Goal: Task Accomplishment & Management: Complete application form

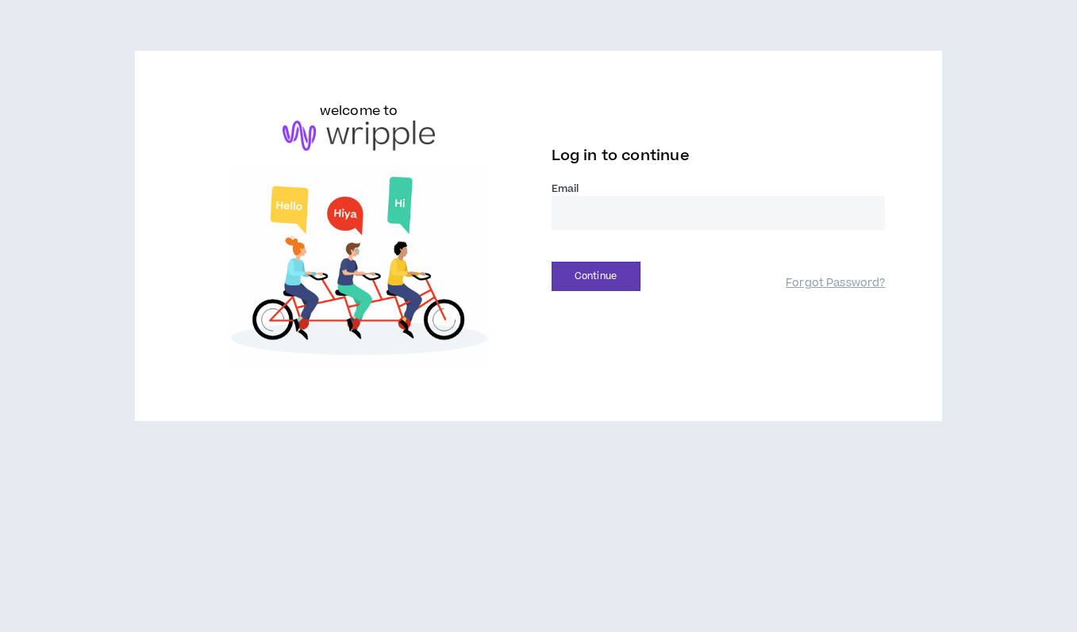
click at [574, 212] on input "email" at bounding box center [719, 213] width 334 height 34
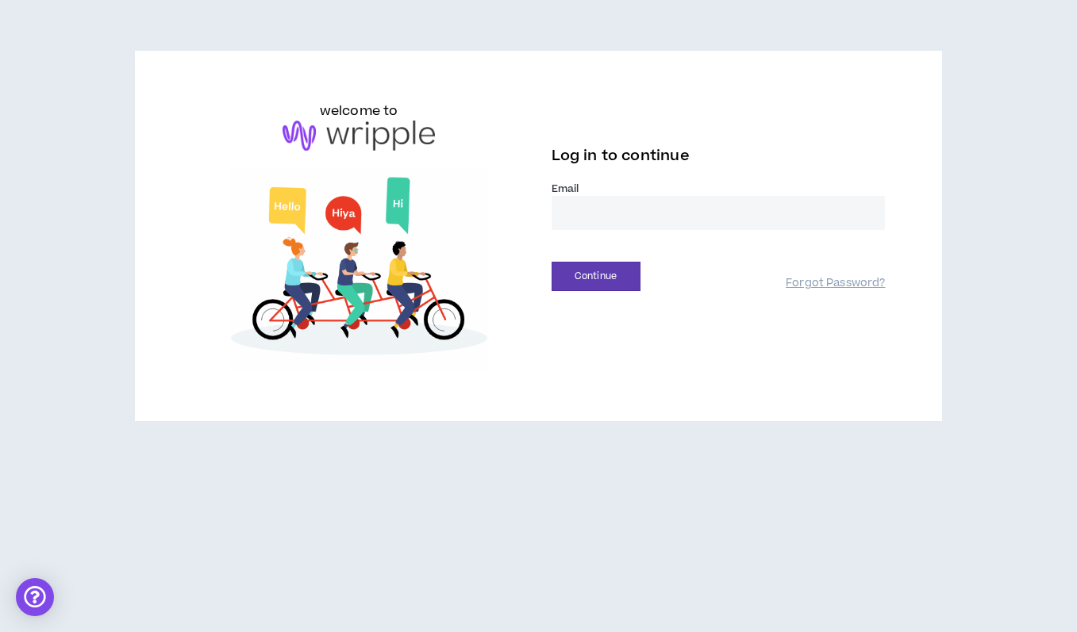
type input "**********"
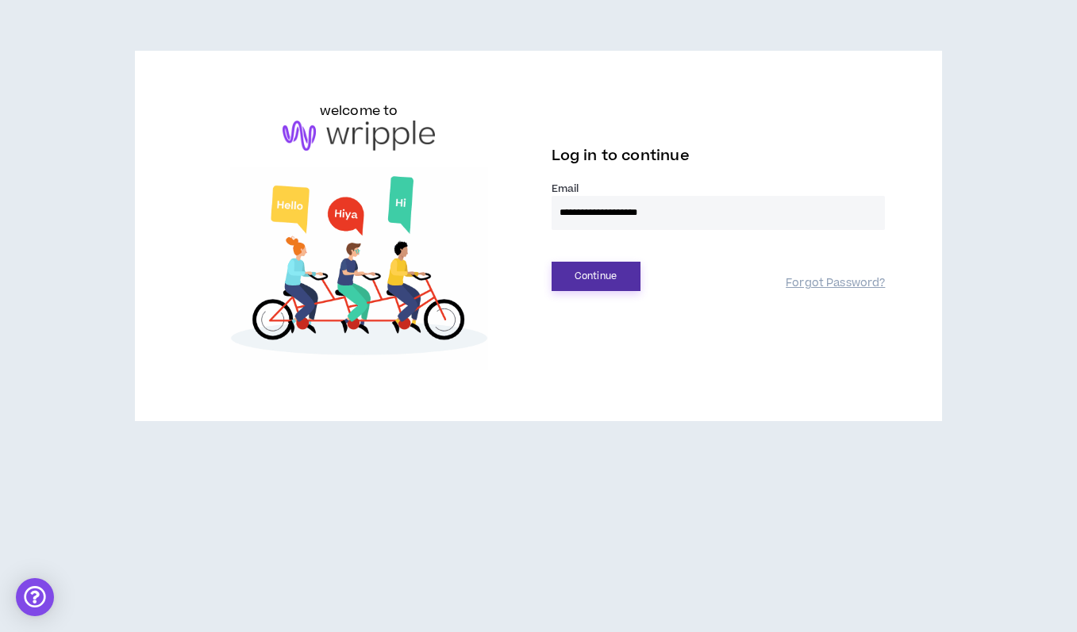
click at [582, 275] on button "Continue" at bounding box center [596, 276] width 89 height 29
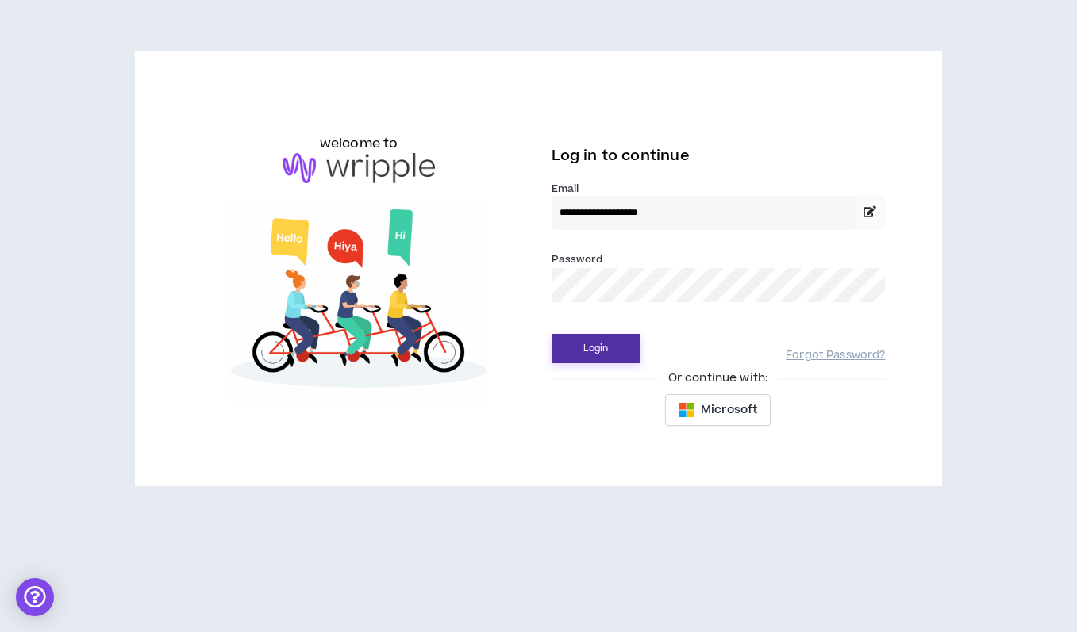
click at [588, 341] on button "Login" at bounding box center [596, 348] width 89 height 29
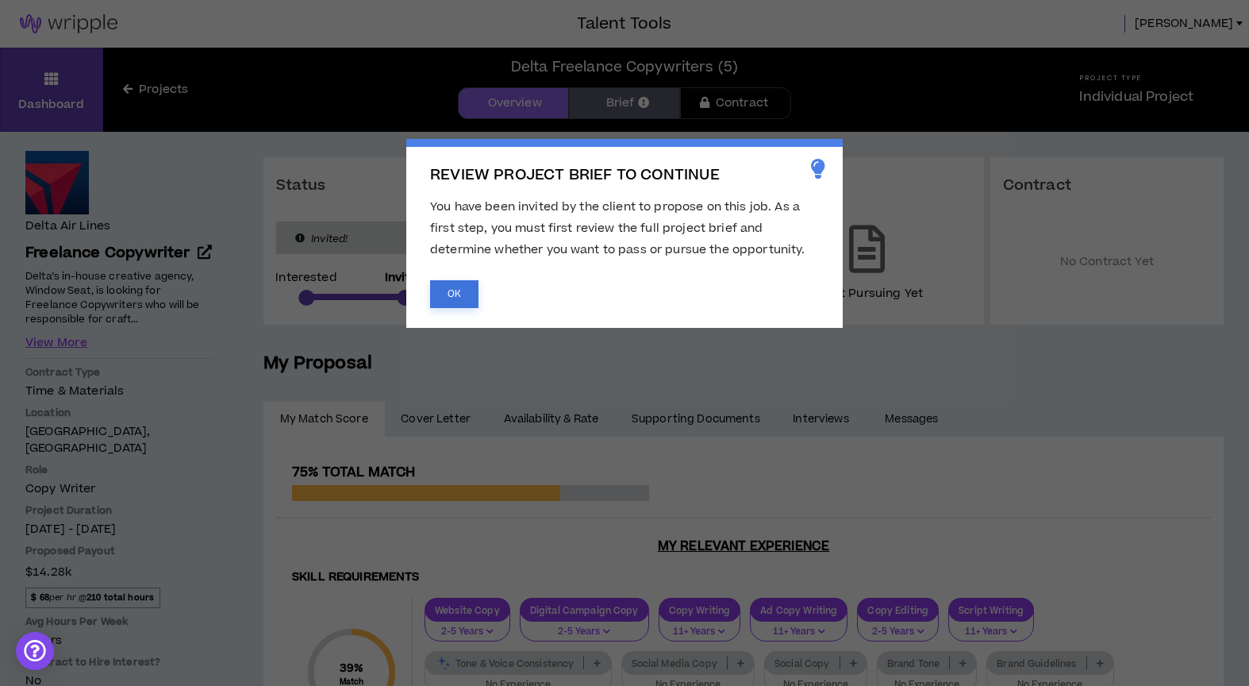
click at [448, 300] on button "OK" at bounding box center [454, 294] width 48 height 28
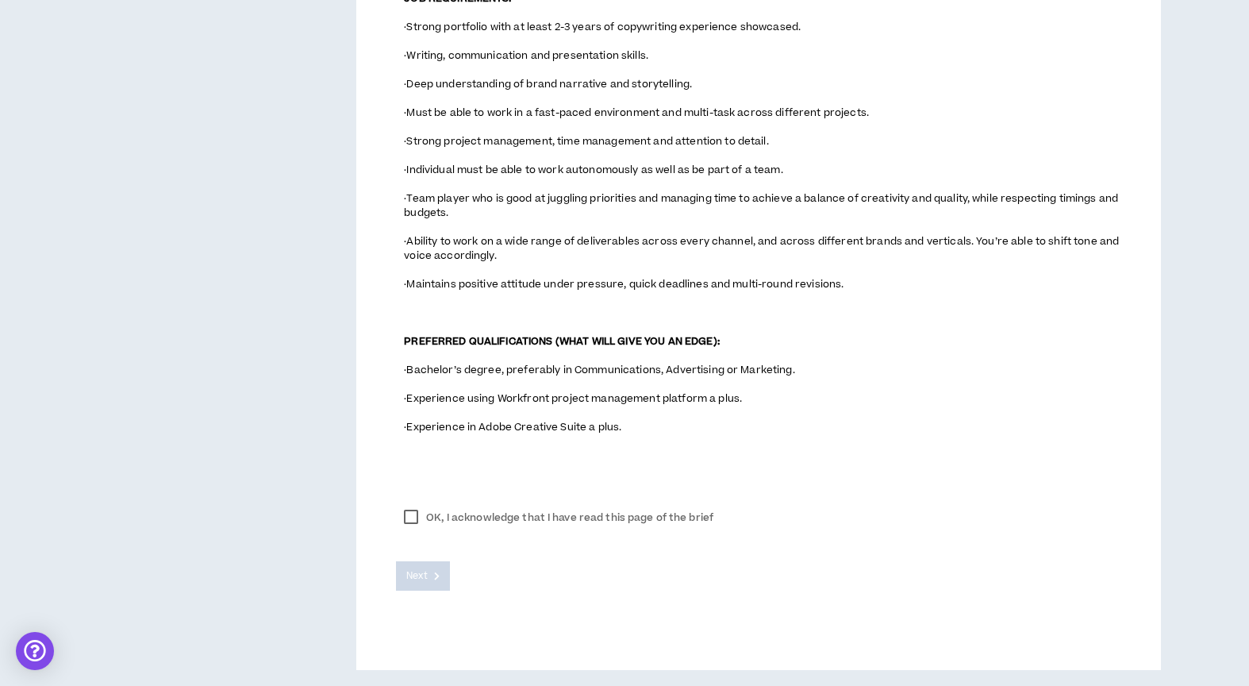
scroll to position [1143, 0]
click at [412, 516] on label "OK, I acknowledge that I have read this page of the brief" at bounding box center [558, 517] width 325 height 24
click at [410, 582] on span "Next" at bounding box center [416, 575] width 21 height 15
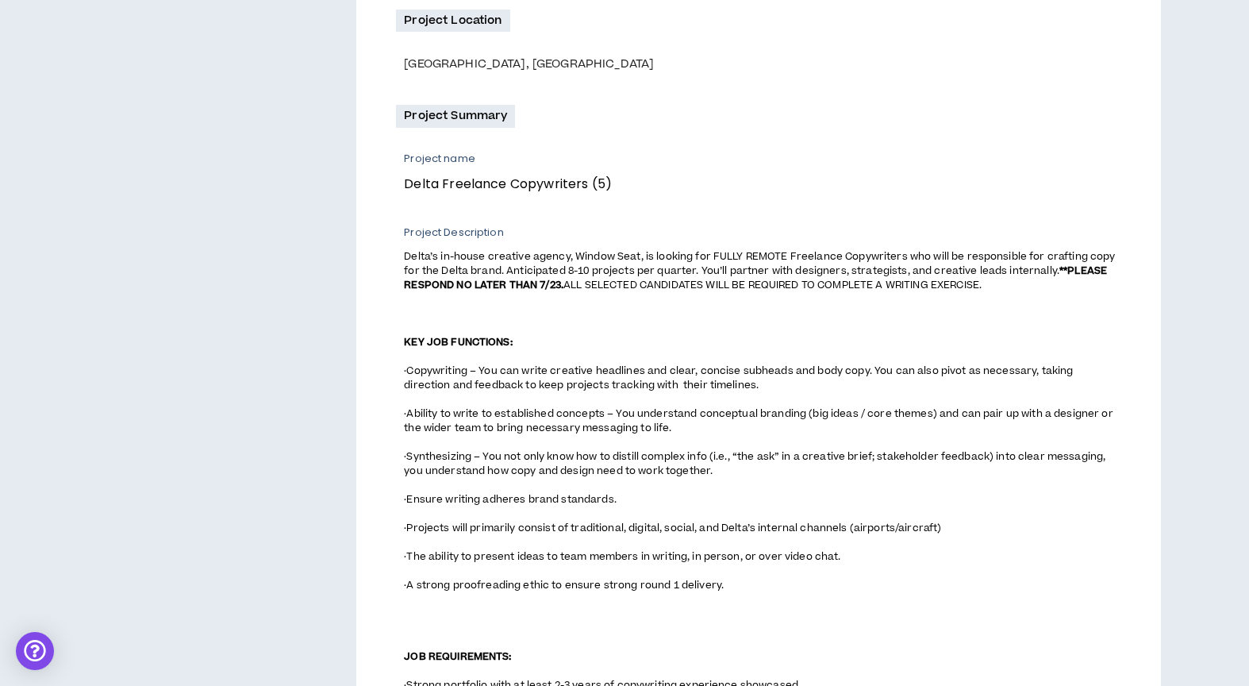
scroll to position [0, 0]
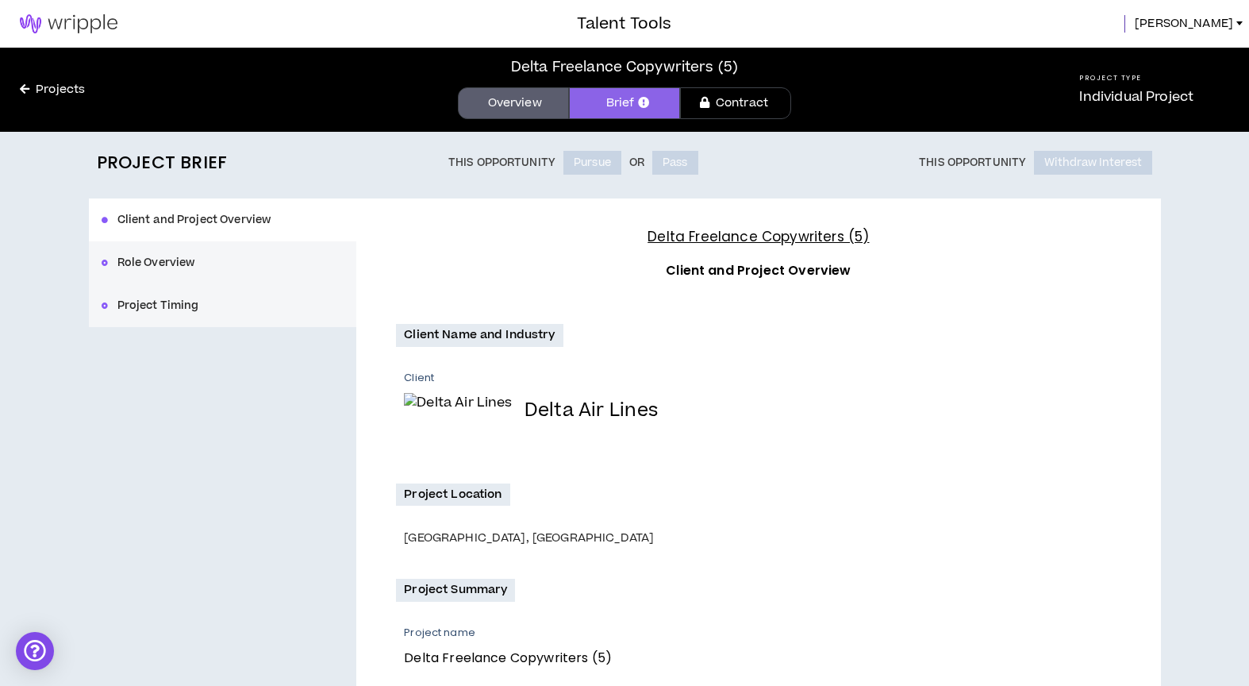
click at [671, 171] on button "Pass" at bounding box center [675, 163] width 46 height 24
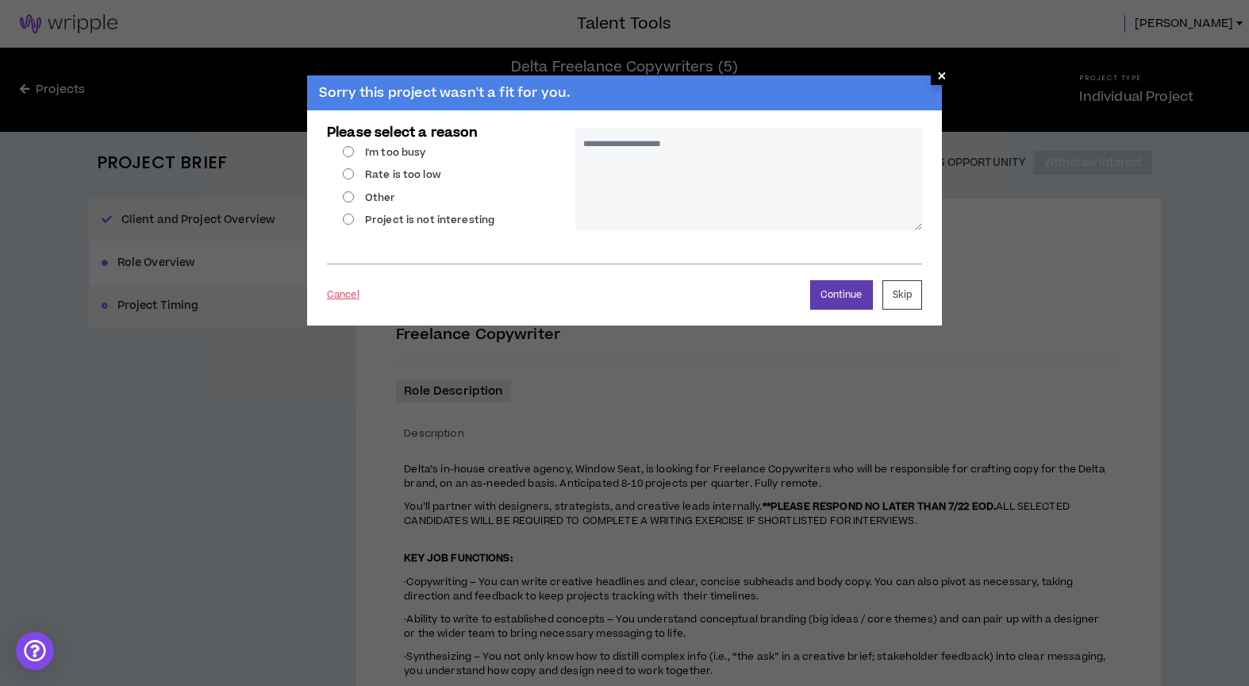
click at [937, 68] on span "×" at bounding box center [942, 75] width 10 height 19
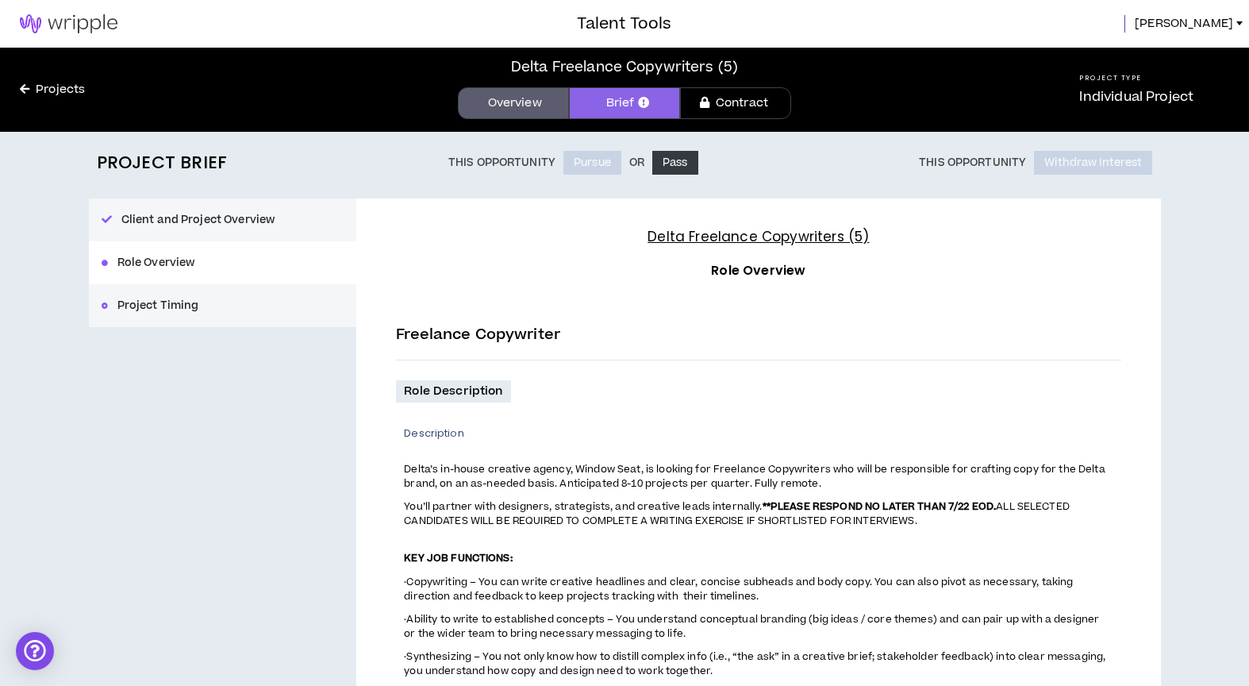
click at [608, 227] on h4 "Delta Freelance Copywriters (5)" at bounding box center [758, 236] width 725 height 21
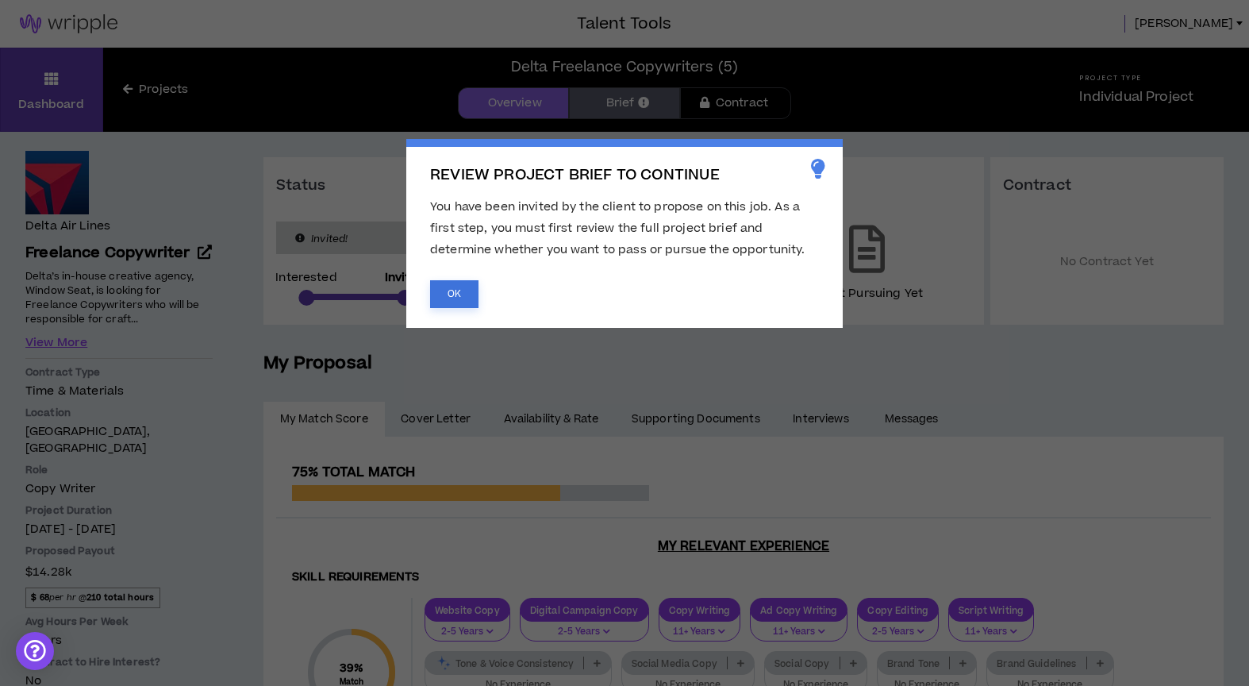
click at [451, 298] on button "OK" at bounding box center [454, 294] width 48 height 28
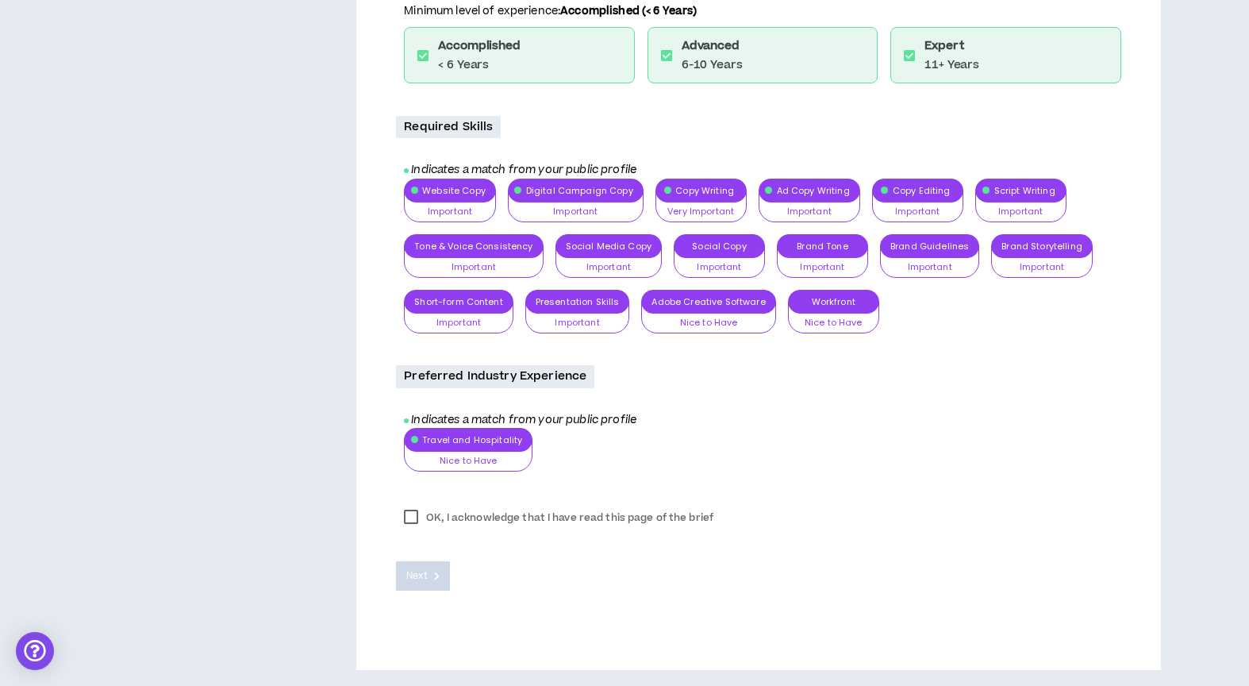
scroll to position [1301, 0]
click at [409, 514] on label "OK, I acknowledge that I have read this page of the brief" at bounding box center [558, 517] width 325 height 24
click at [409, 577] on span "Next" at bounding box center [416, 575] width 21 height 15
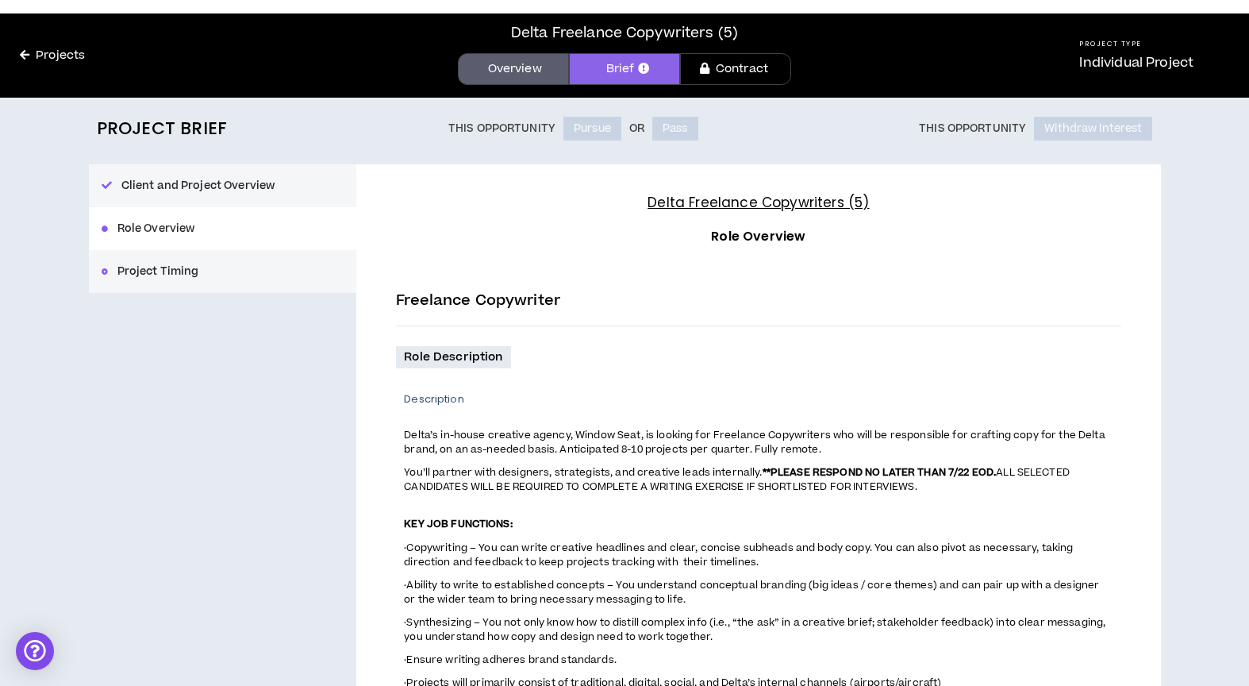
scroll to position [0, 0]
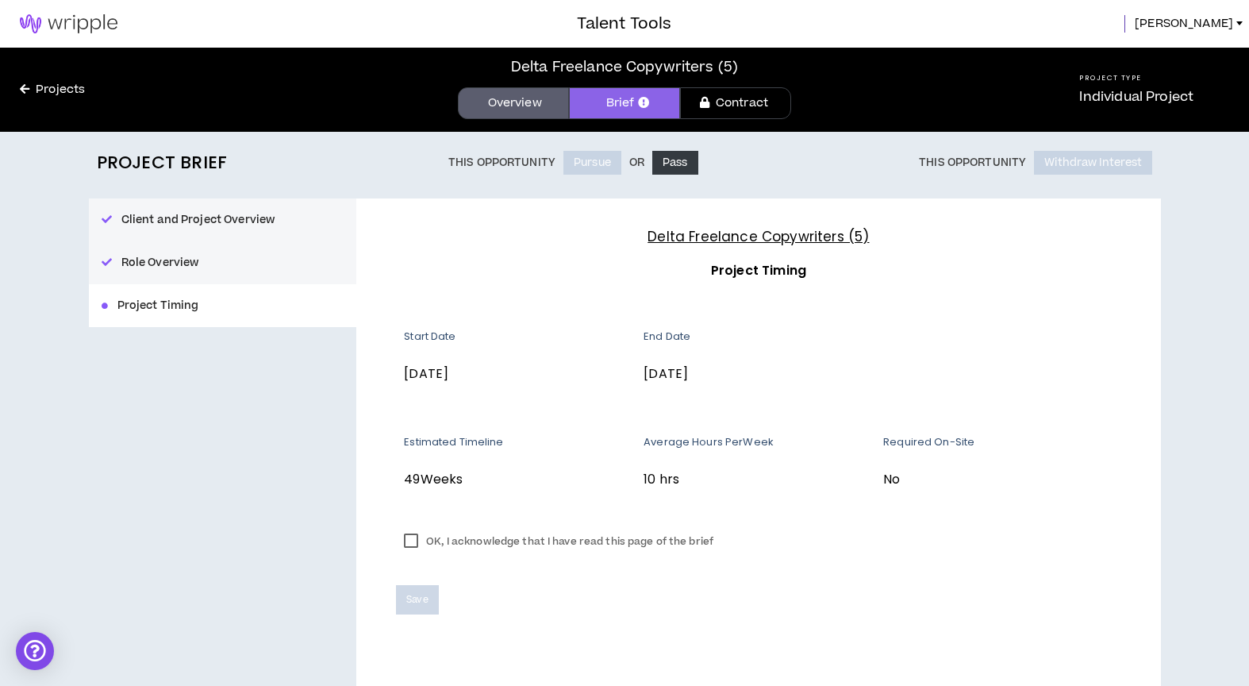
scroll to position [24, 0]
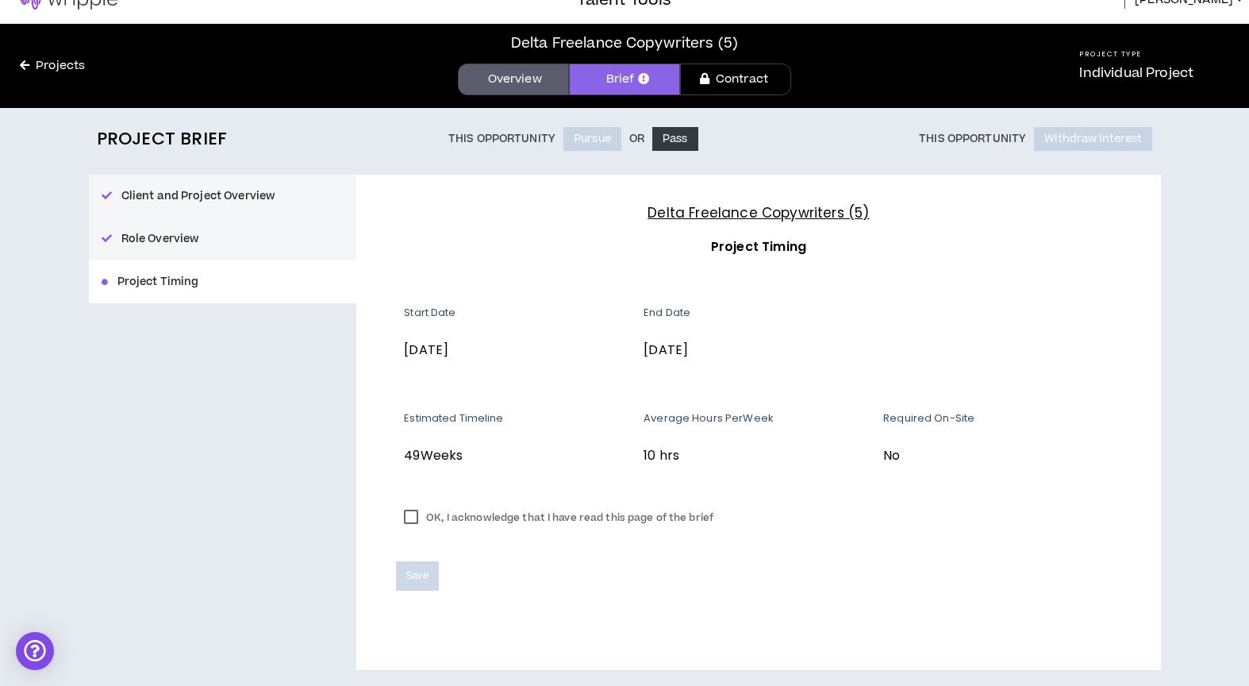
click at [412, 518] on label "OK, I acknowledge that I have read this page of the brief" at bounding box center [558, 517] width 325 height 24
click at [412, 575] on span "Save" at bounding box center [416, 575] width 21 height 15
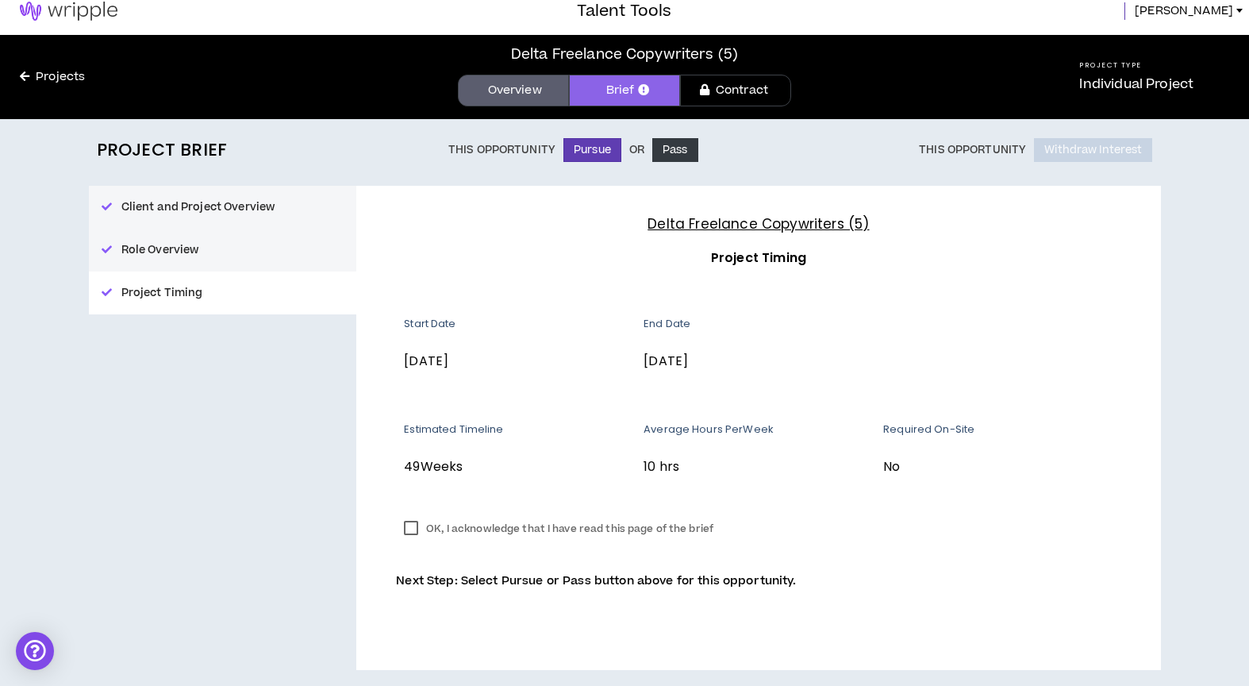
scroll to position [0, 0]
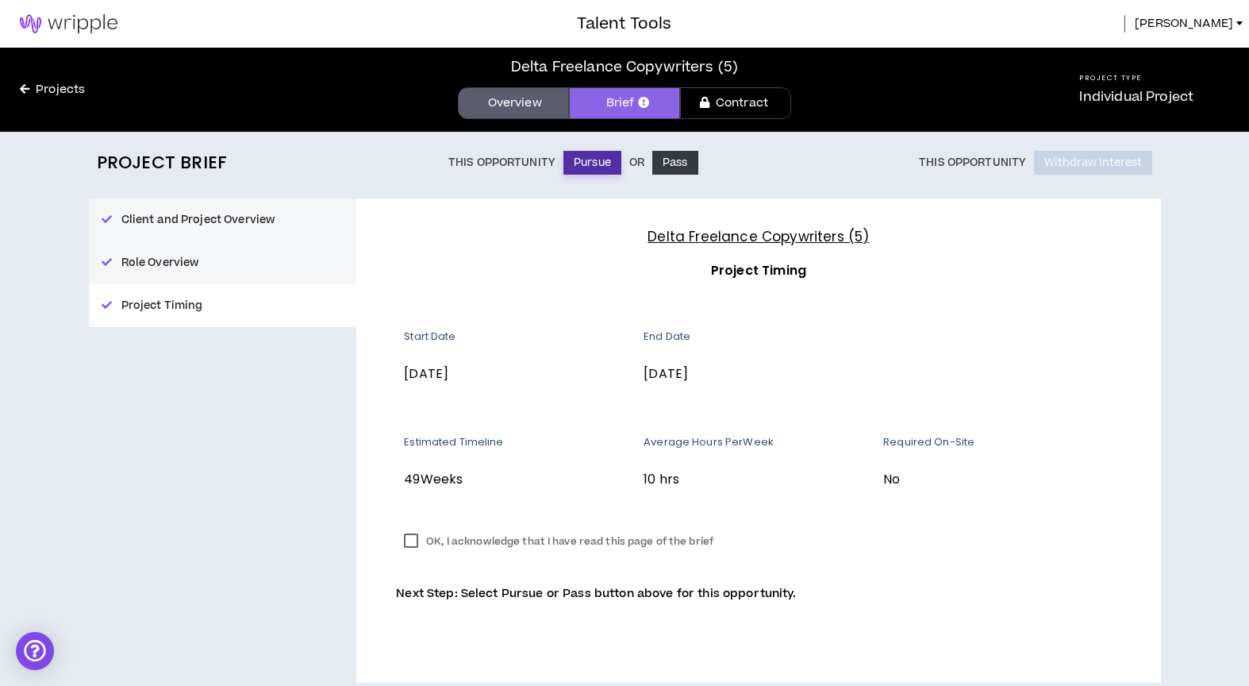
click at [586, 161] on button "Pursue" at bounding box center [592, 163] width 58 height 24
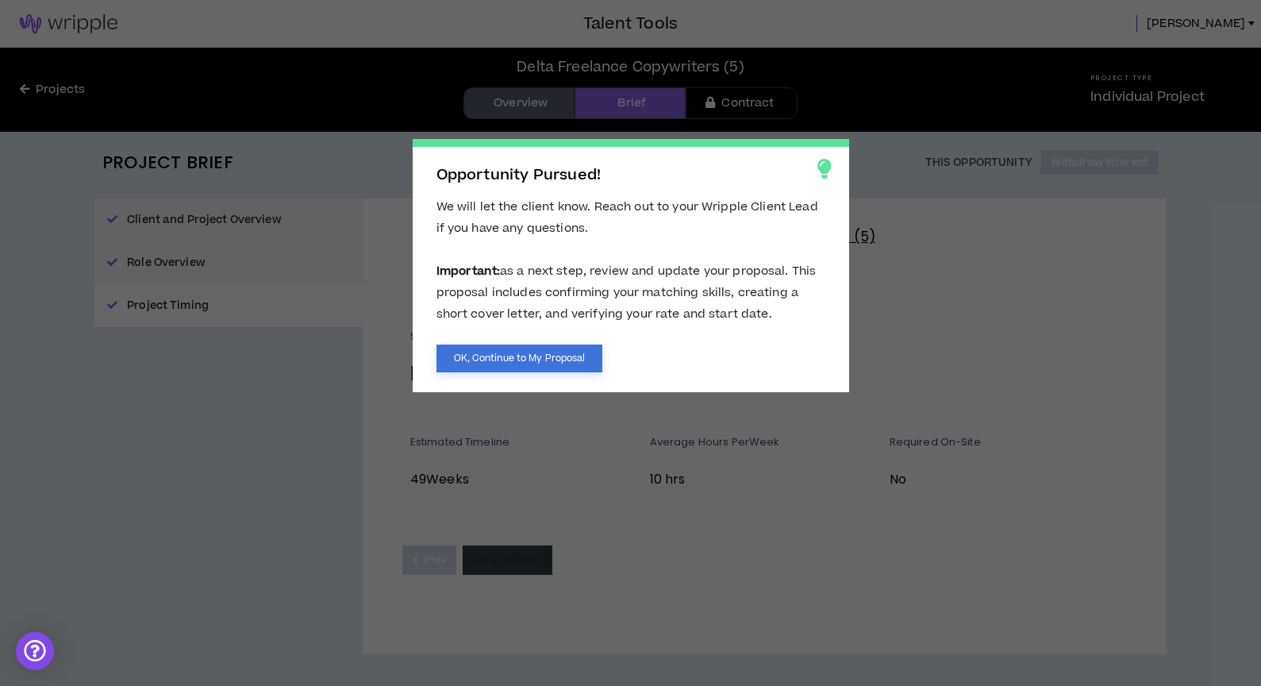
click at [539, 358] on button "OK, Continue to My Proposal" at bounding box center [519, 358] width 167 height 28
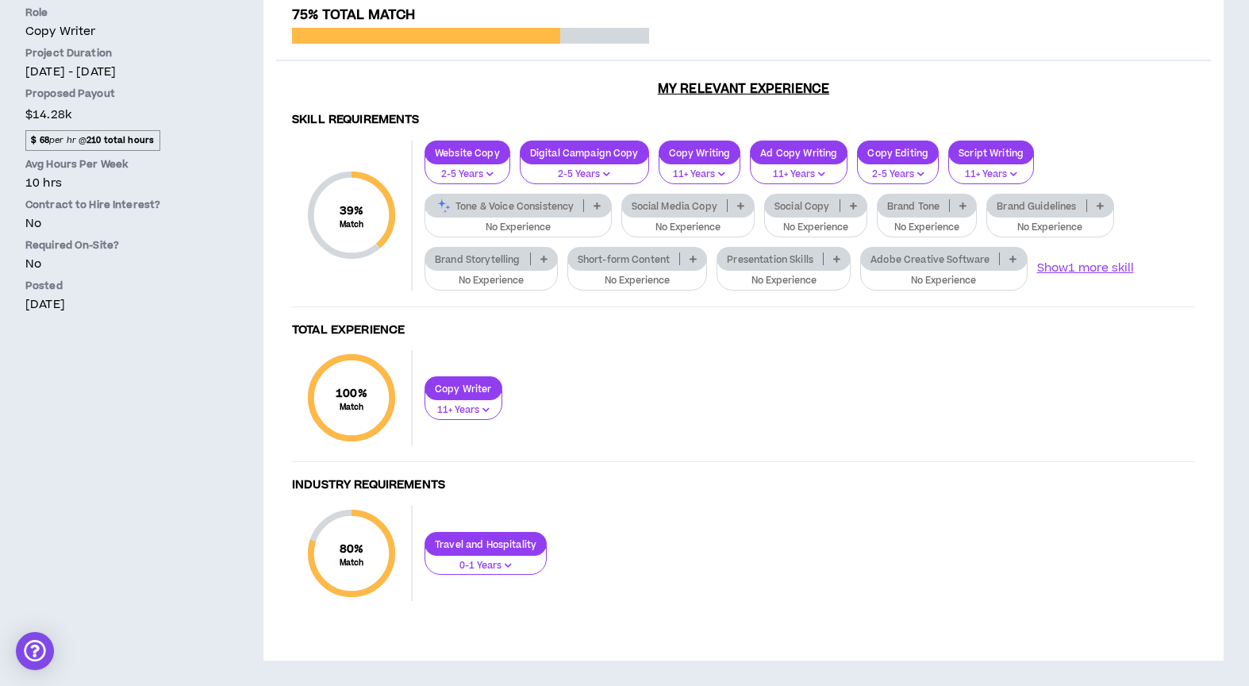
scroll to position [244, 0]
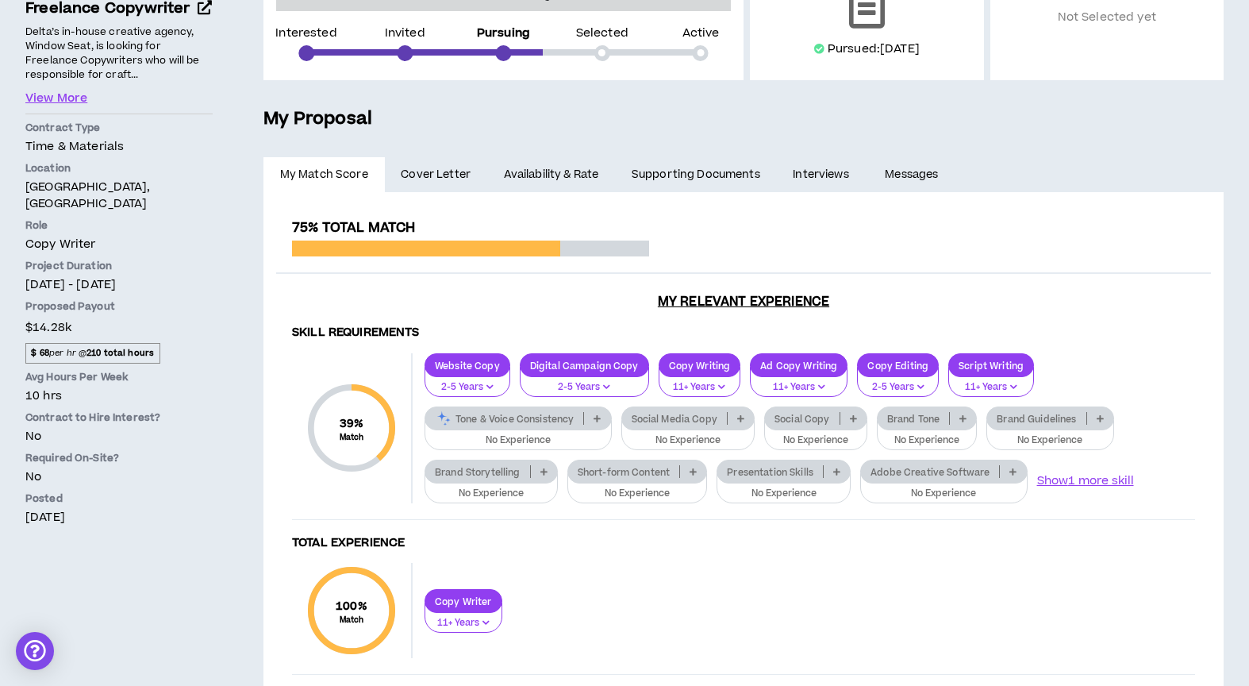
click at [446, 177] on span "Cover Letter" at bounding box center [436, 174] width 70 height 17
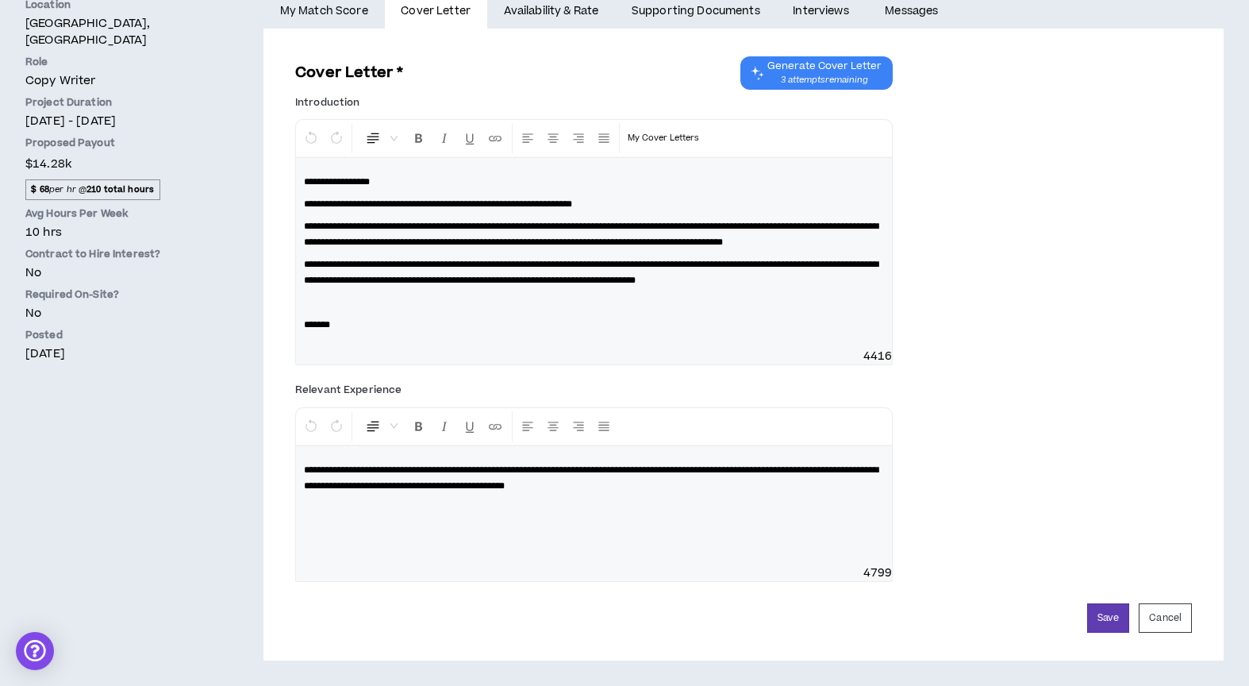
scroll to position [440, 0]
click at [1076, 623] on button "Save" at bounding box center [1108, 617] width 42 height 29
click at [1076, 621] on button "Save" at bounding box center [1108, 617] width 42 height 29
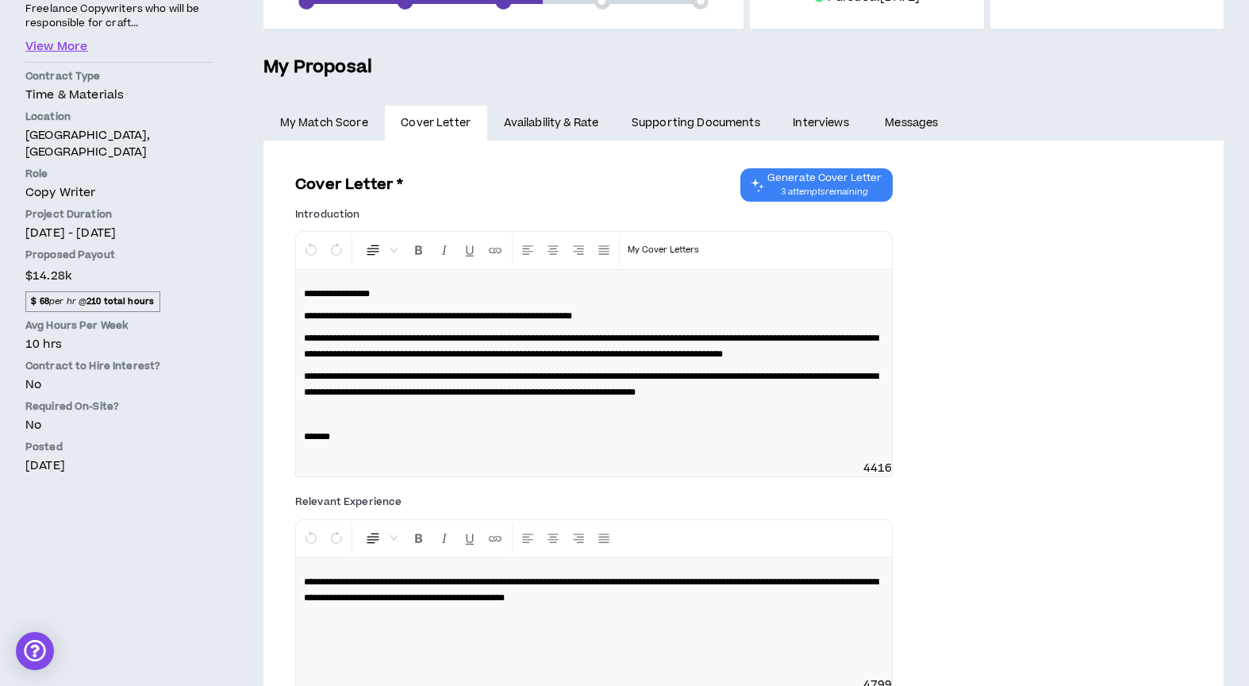
click at [336, 460] on div "**********" at bounding box center [594, 365] width 596 height 190
click at [883, 400] on p "**********" at bounding box center [594, 384] width 580 height 32
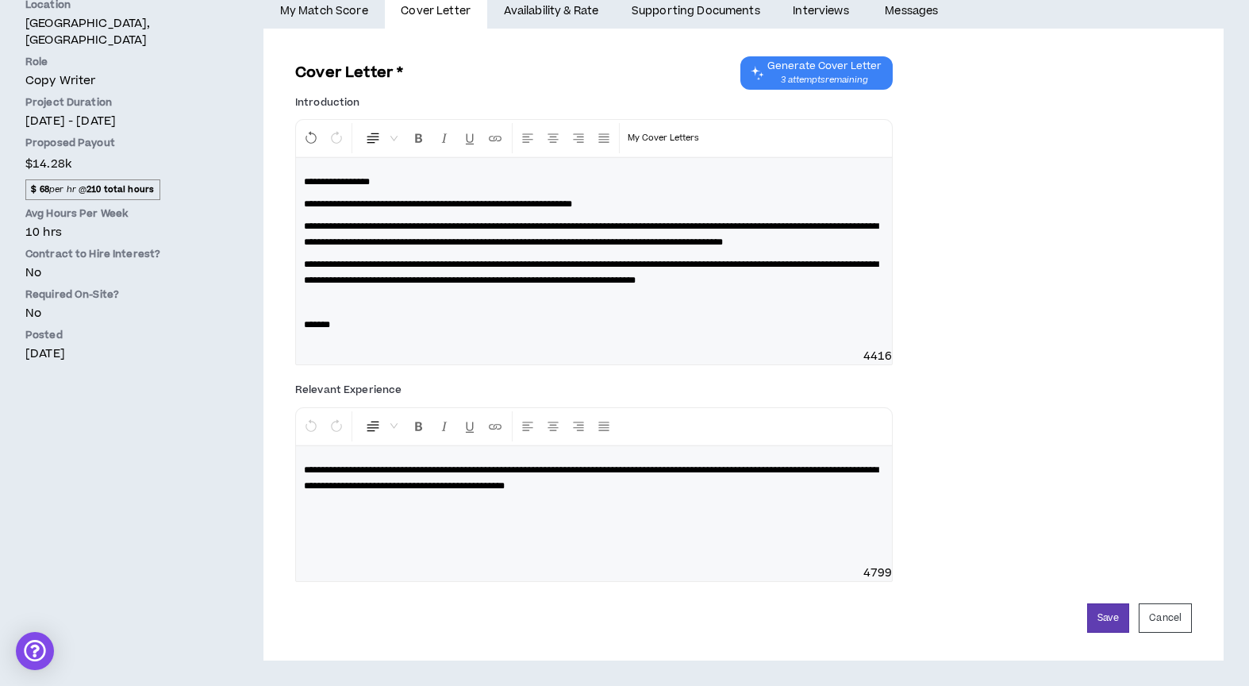
scroll to position [440, 0]
click at [741, 494] on div "**********" at bounding box center [594, 505] width 596 height 119
click at [1076, 621] on button "Save" at bounding box center [1108, 617] width 42 height 29
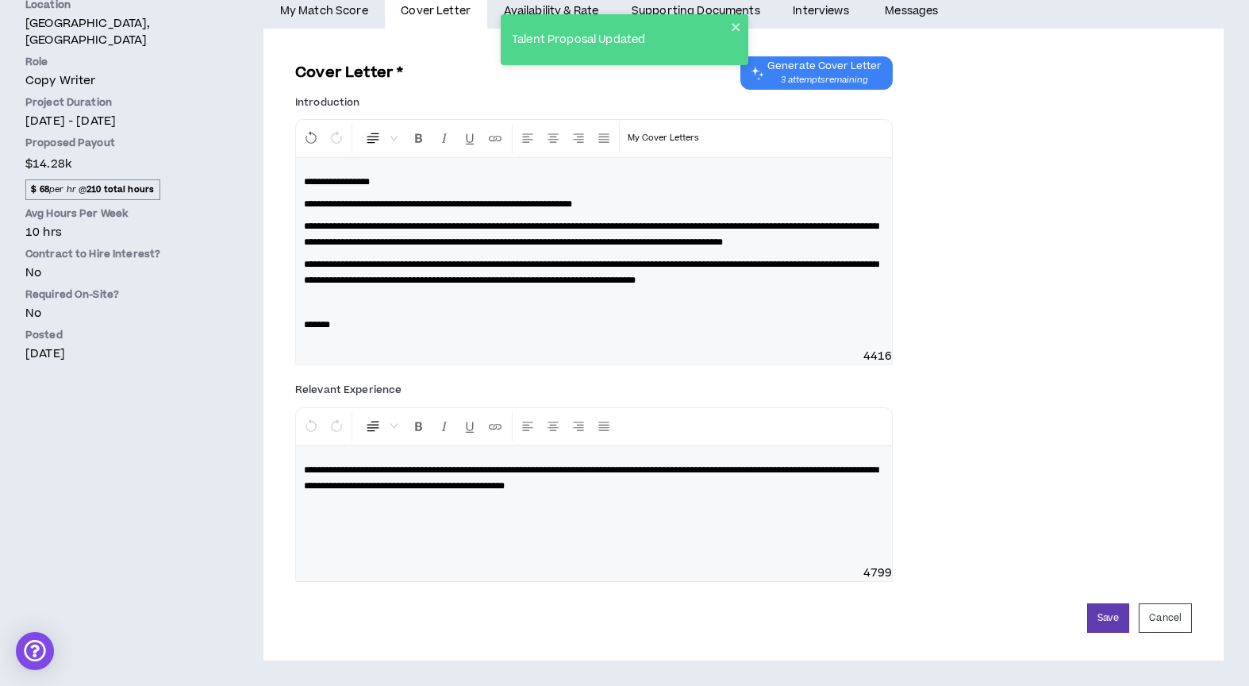
click at [848, 60] on span "Generate Cover Letter" at bounding box center [824, 66] width 114 height 13
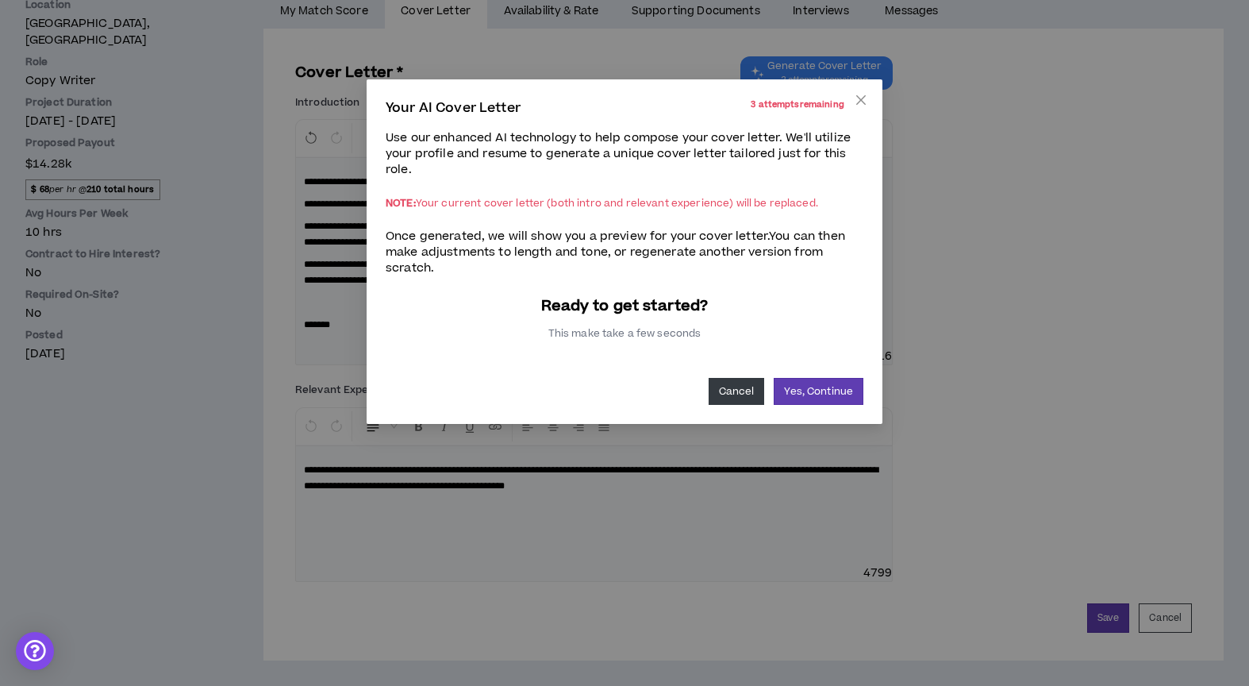
click at [746, 399] on button "Cancel" at bounding box center [737, 391] width 56 height 27
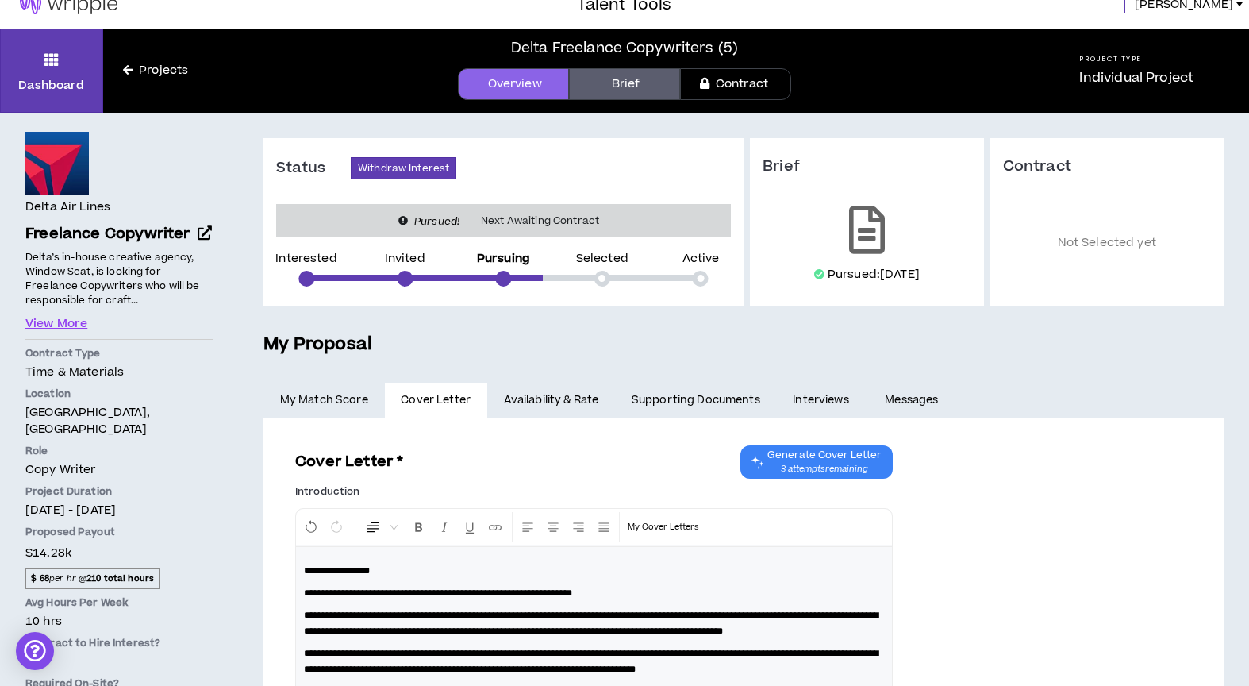
scroll to position [0, 0]
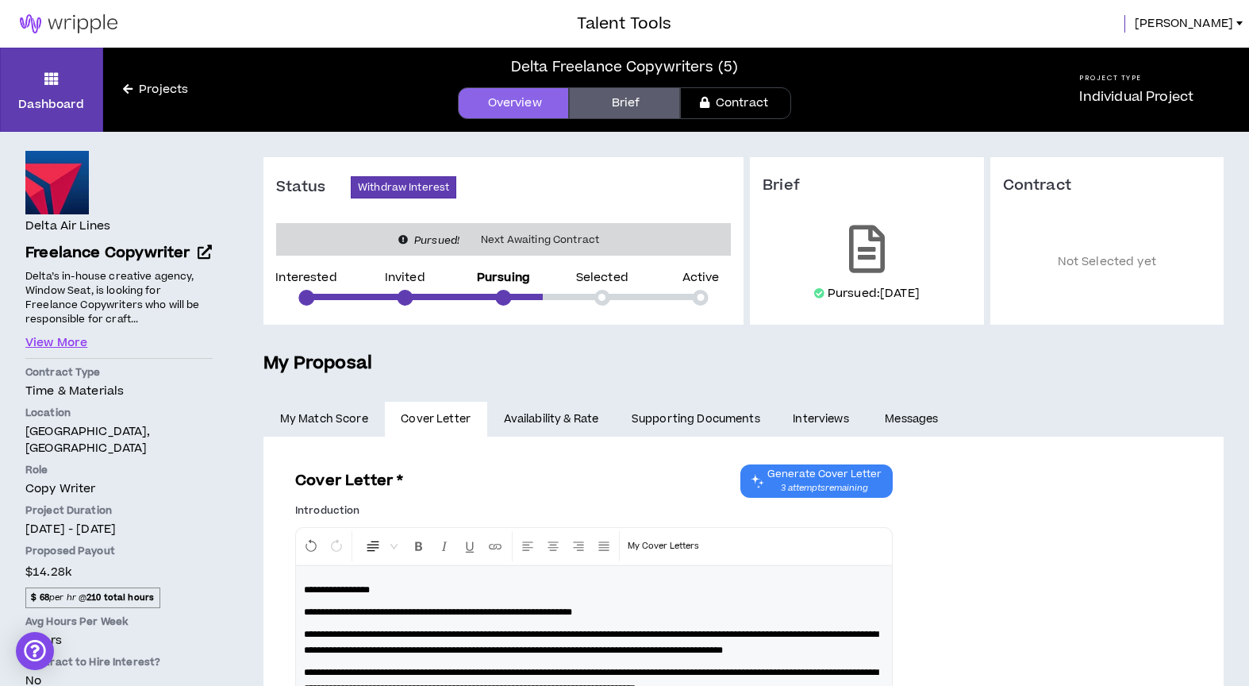
click at [600, 292] on div at bounding box center [602, 298] width 16 height 16
click at [553, 417] on link "Availability & Rate" at bounding box center [551, 419] width 128 height 35
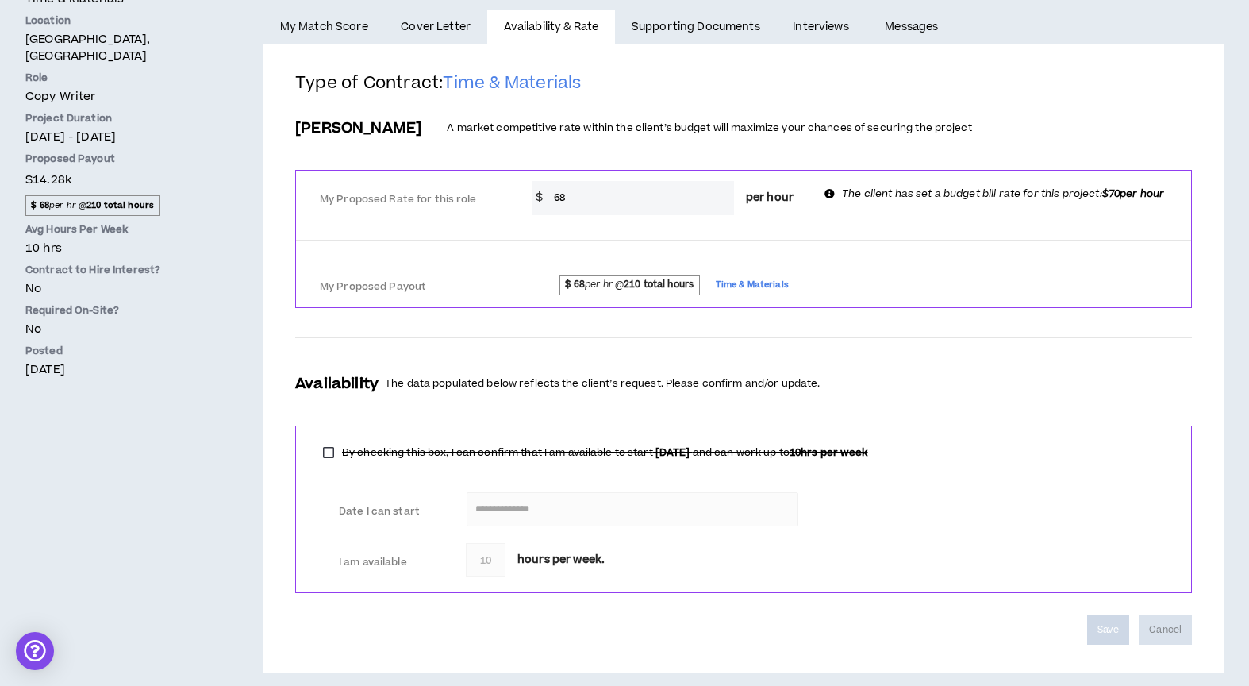
scroll to position [404, 0]
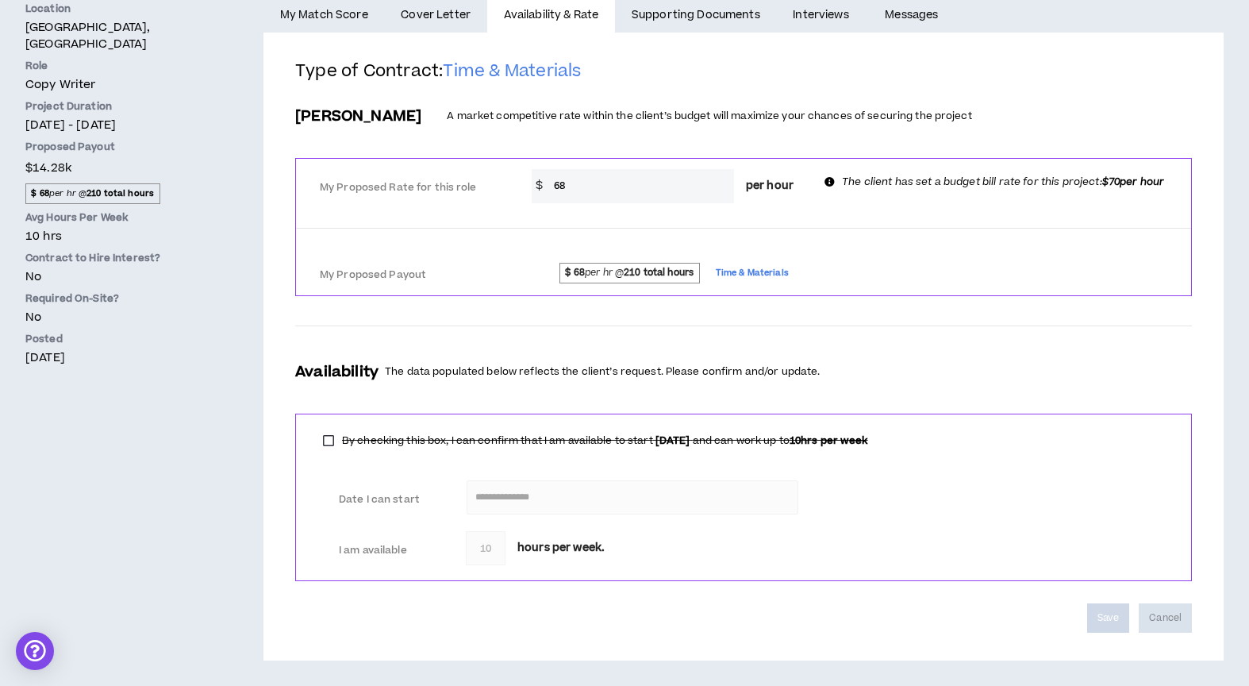
click at [488, 570] on div "**********" at bounding box center [743, 496] width 897 height 167
click at [603, 192] on input "68" at bounding box center [640, 186] width 188 height 34
click at [615, 259] on div "$ 68 per hr @ 210 total hours Time & Materials" at bounding box center [855, 273] width 671 height 29
click at [532, 540] on span "hours per week." at bounding box center [560, 548] width 87 height 17
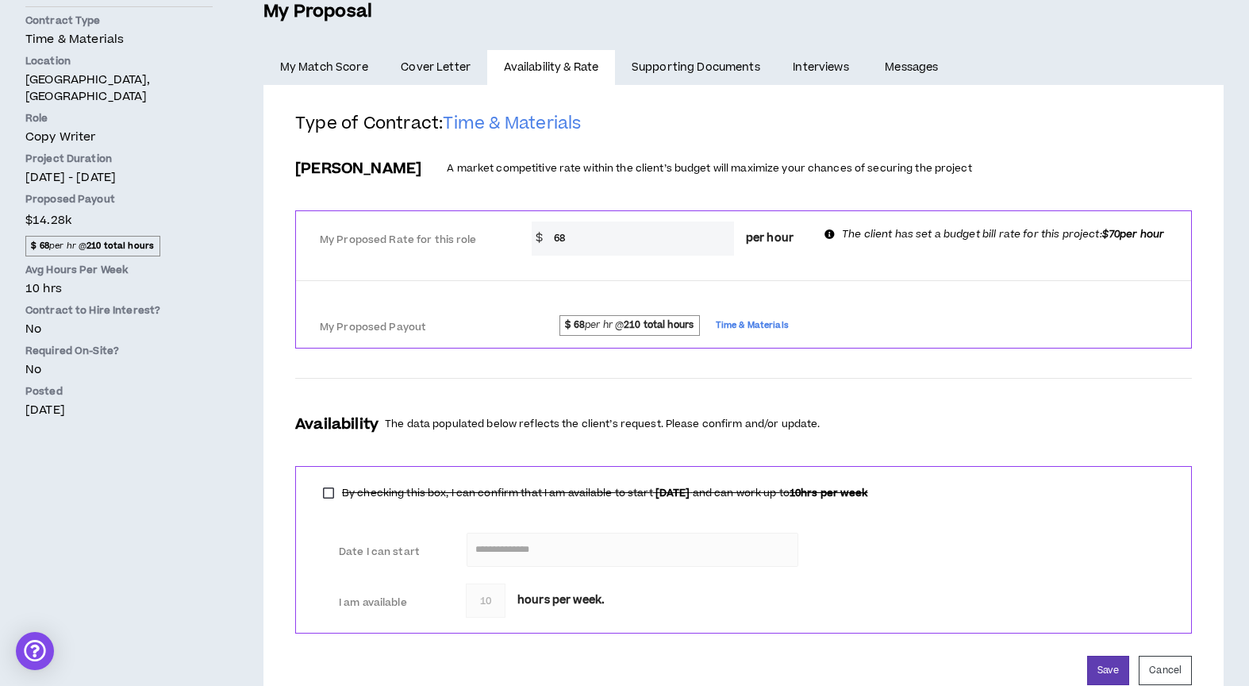
scroll to position [340, 0]
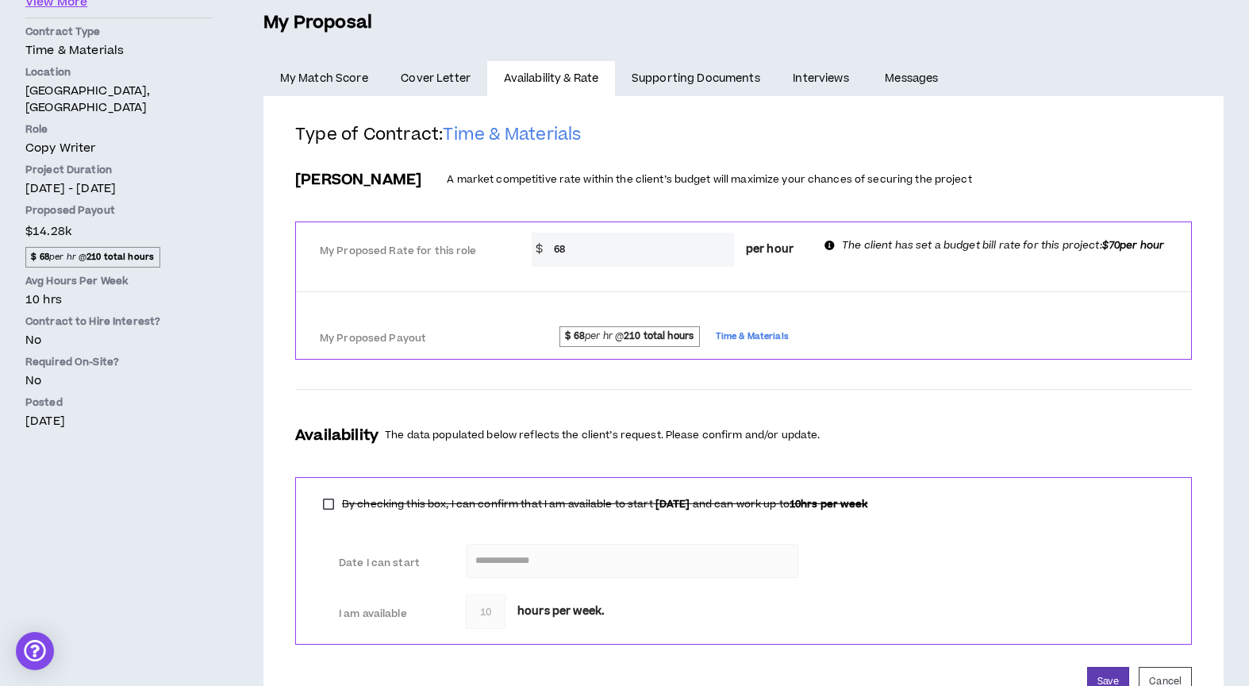
click at [328, 84] on link "My Match Score" at bounding box center [323, 78] width 121 height 35
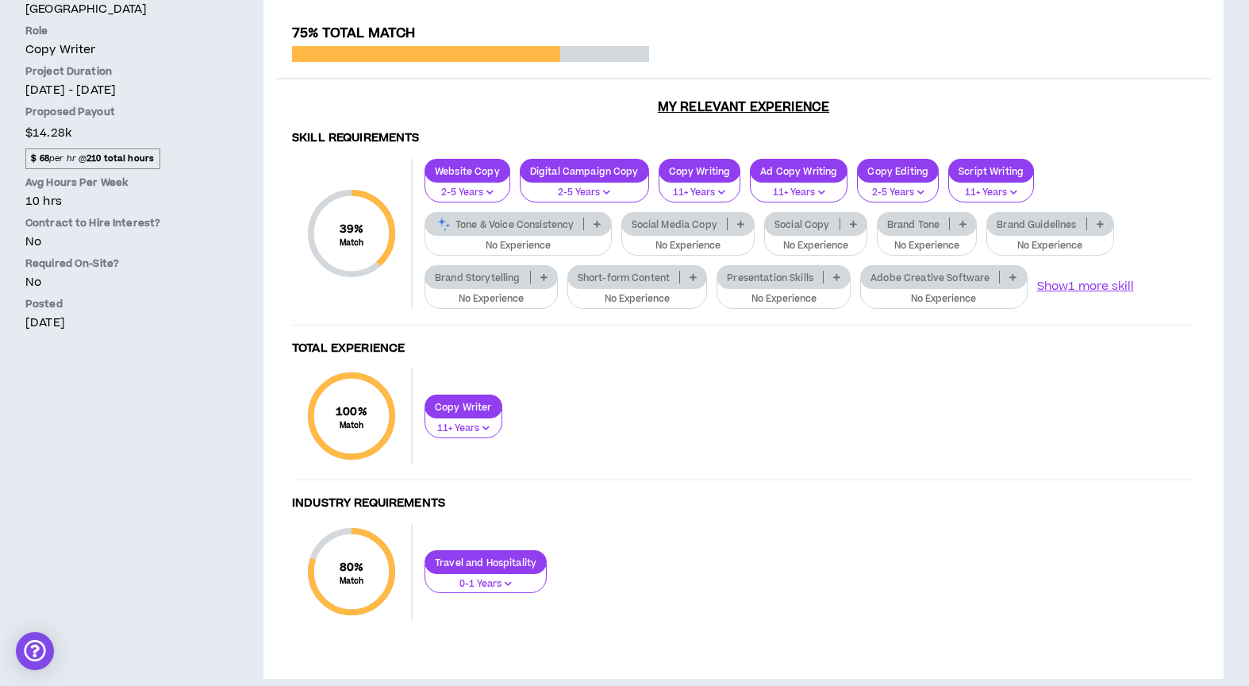
scroll to position [425, 0]
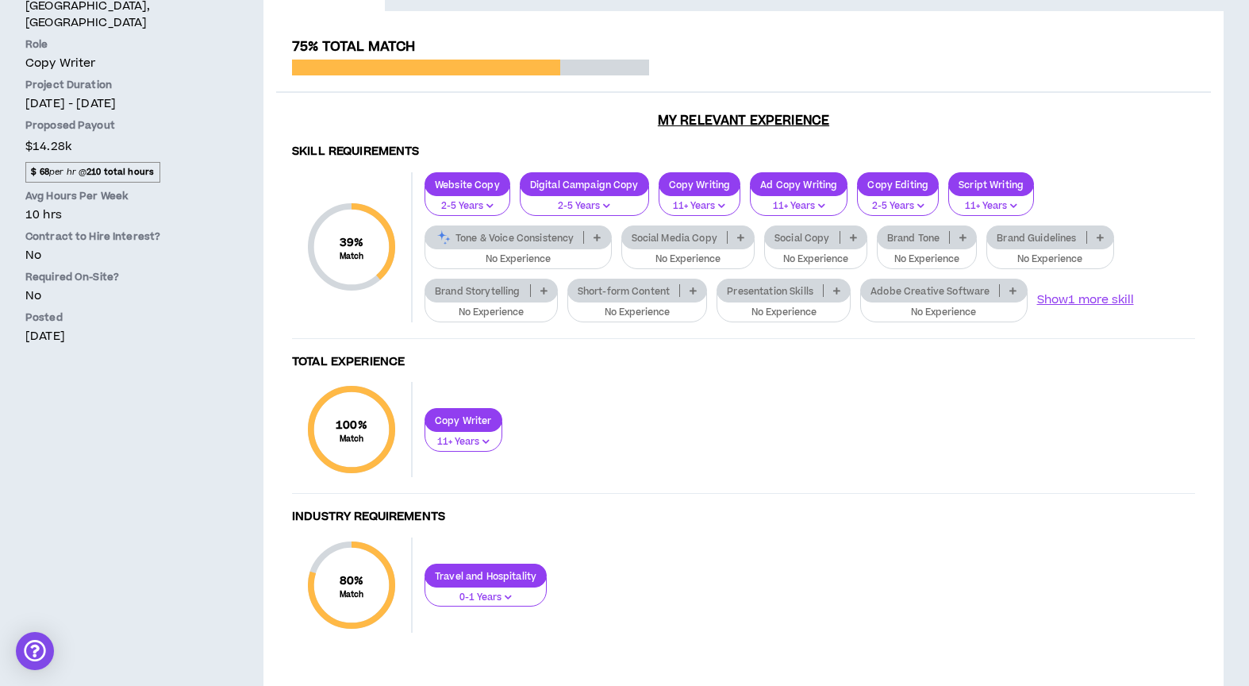
click at [494, 245] on div "Tone & Voice Consistency" at bounding box center [518, 237] width 187 height 24
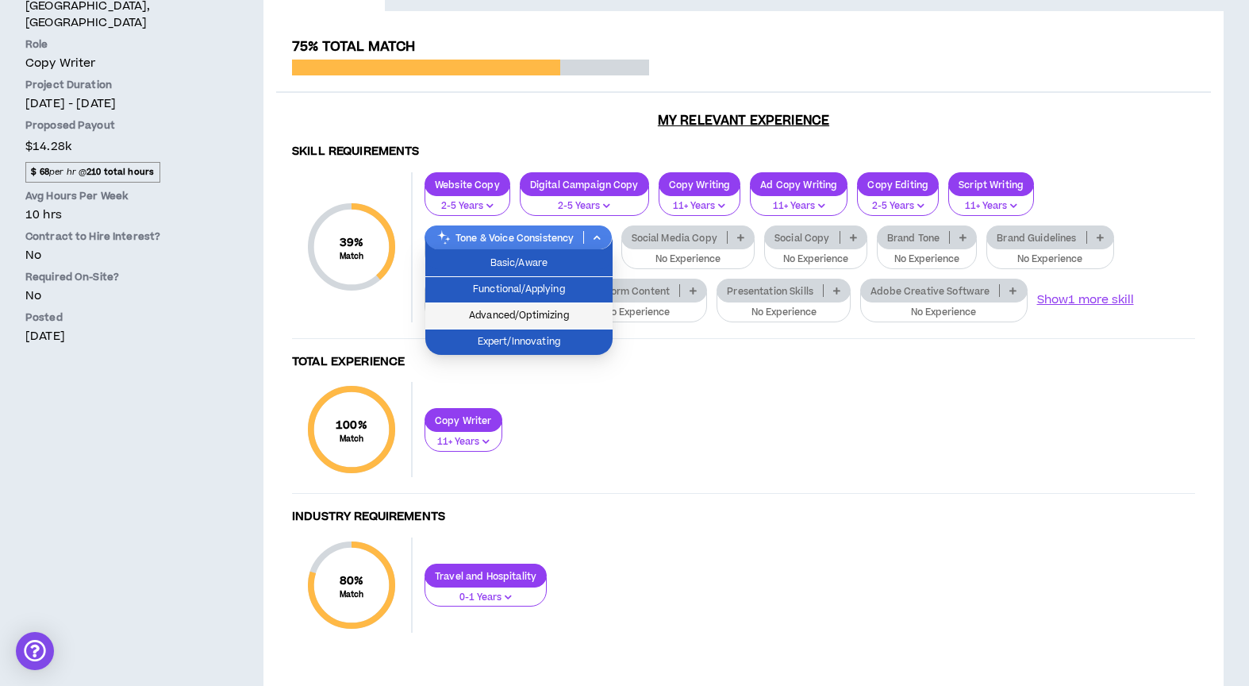
click at [485, 309] on span "Advanced/Optimizing" at bounding box center [519, 315] width 168 height 17
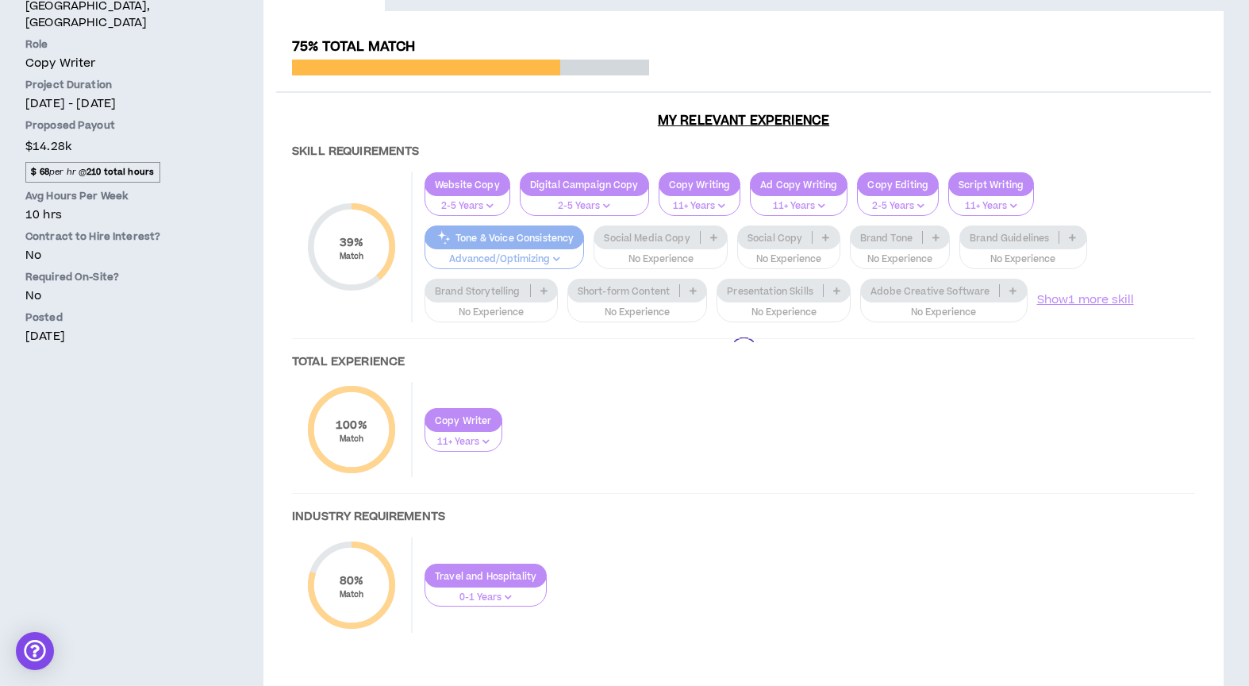
click at [654, 234] on div at bounding box center [743, 351] width 935 height 625
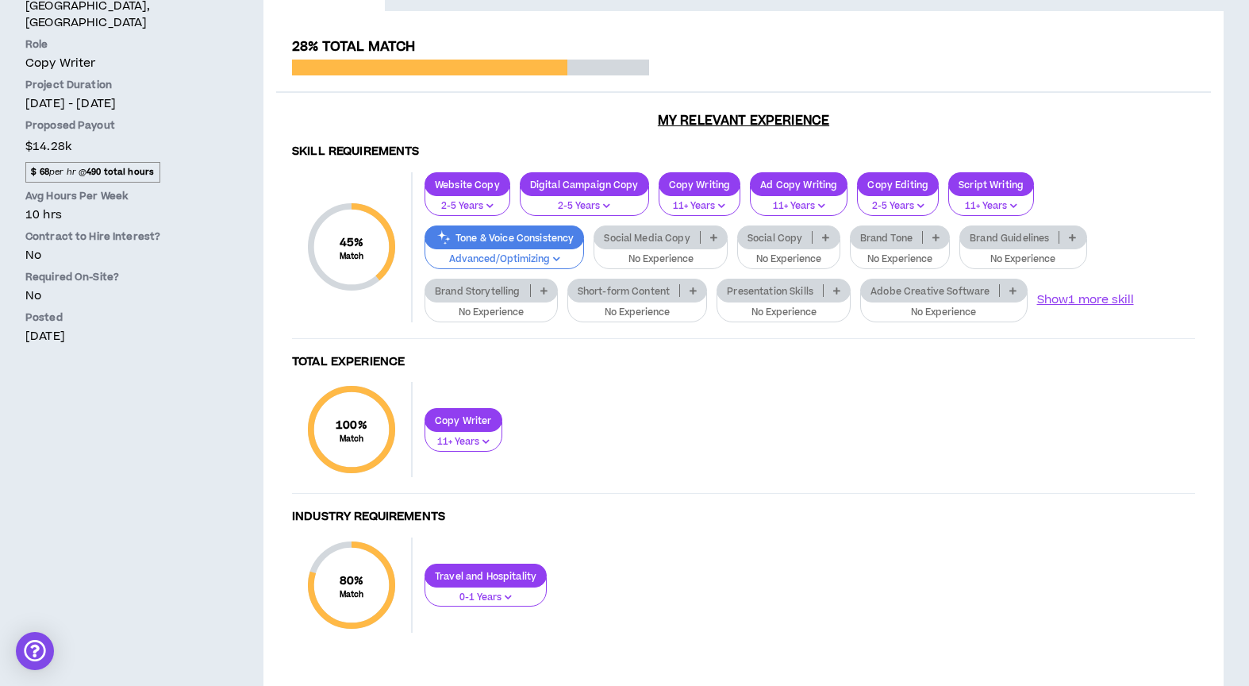
click at [661, 256] on p "No Experience" at bounding box center [660, 259] width 113 height 14
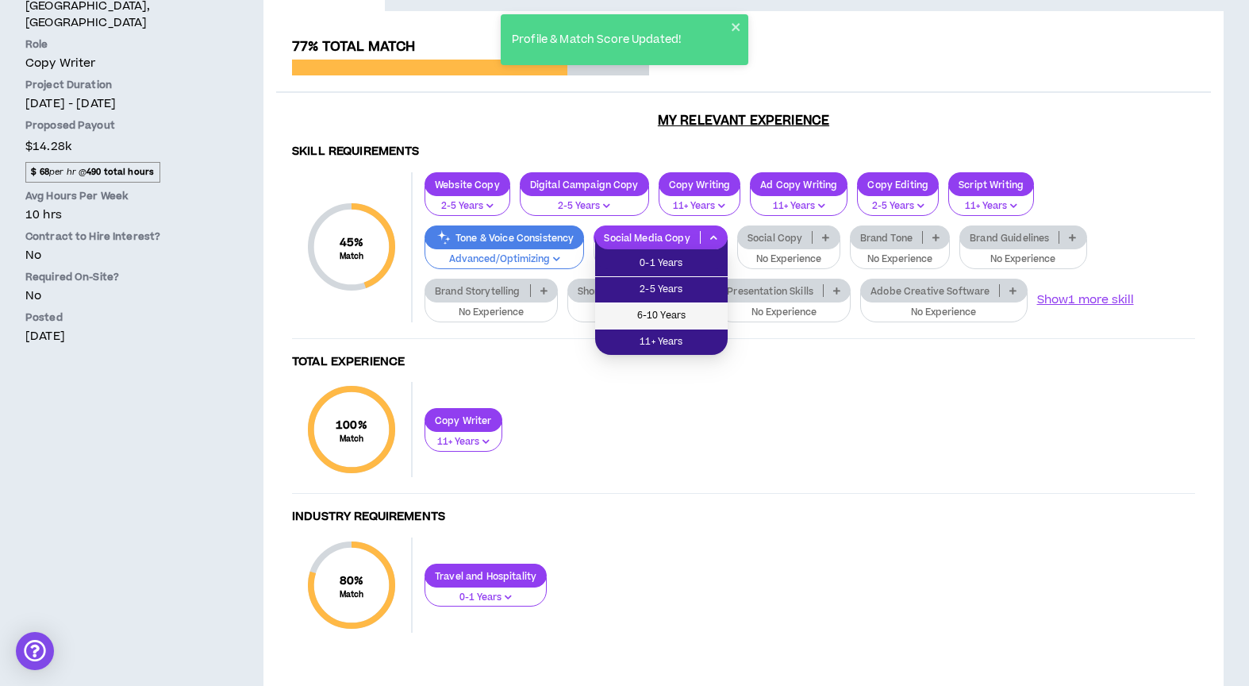
click at [652, 309] on span "6-10 Years" at bounding box center [661, 315] width 113 height 17
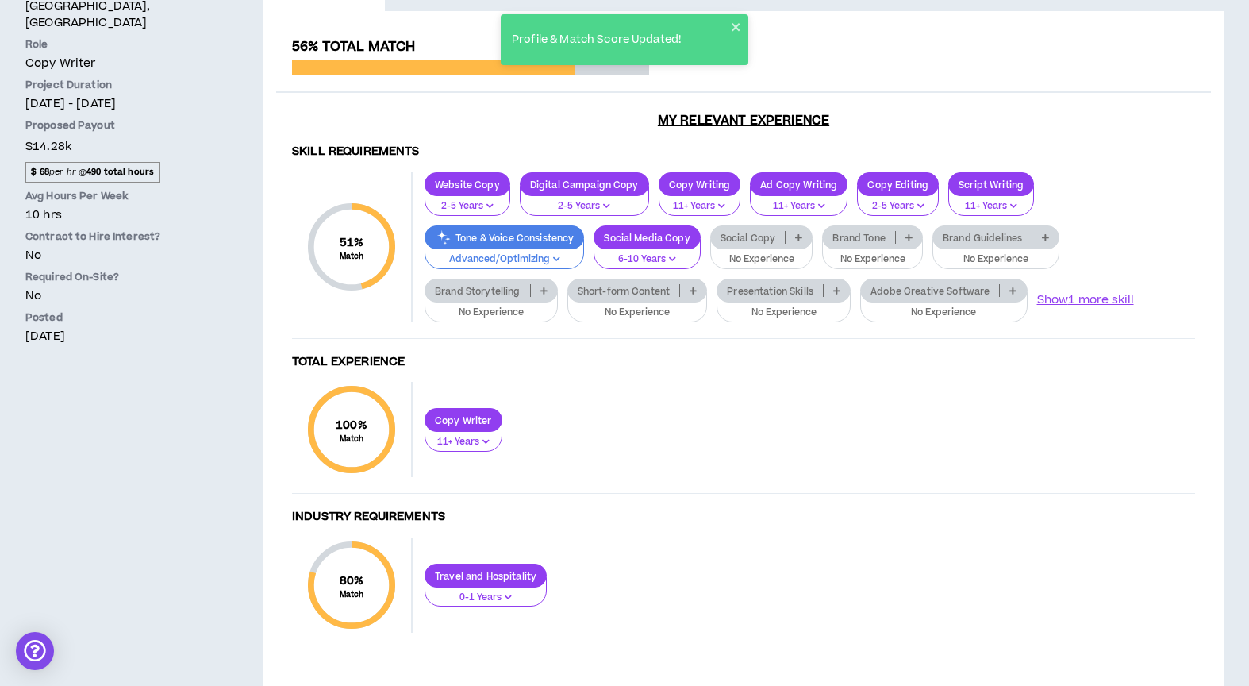
click at [786, 237] on div at bounding box center [785, 237] width 1 height 13
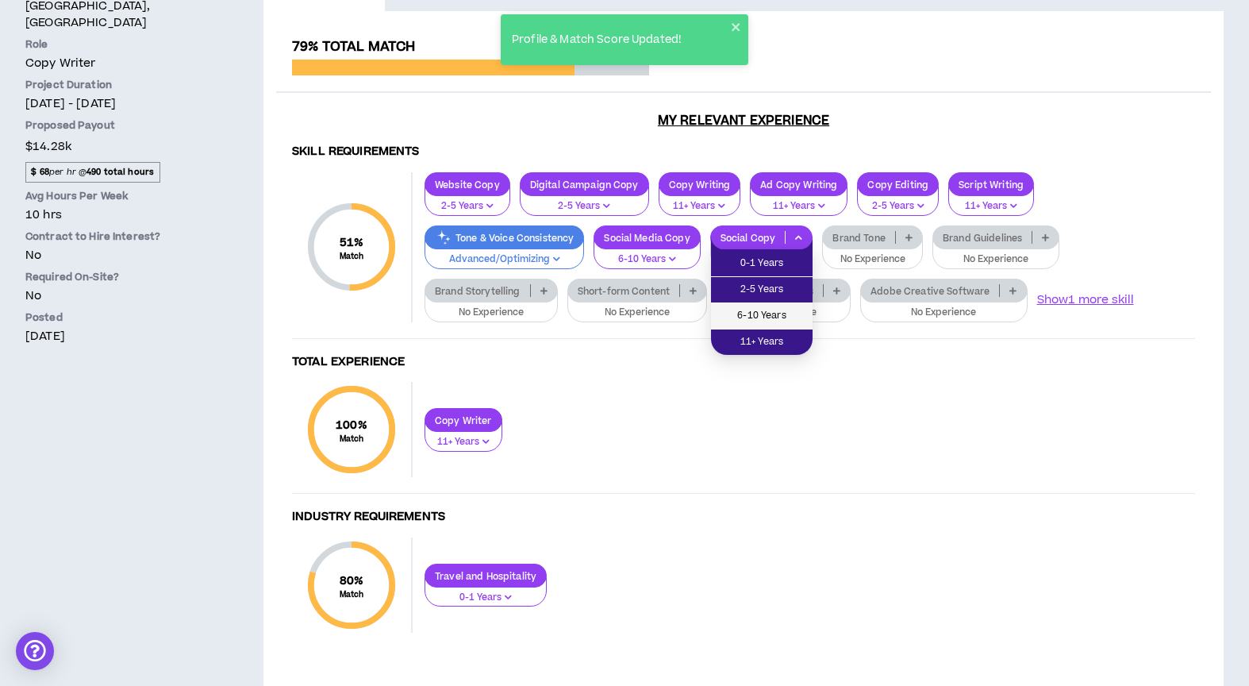
click at [751, 307] on span "6-10 Years" at bounding box center [762, 315] width 83 height 17
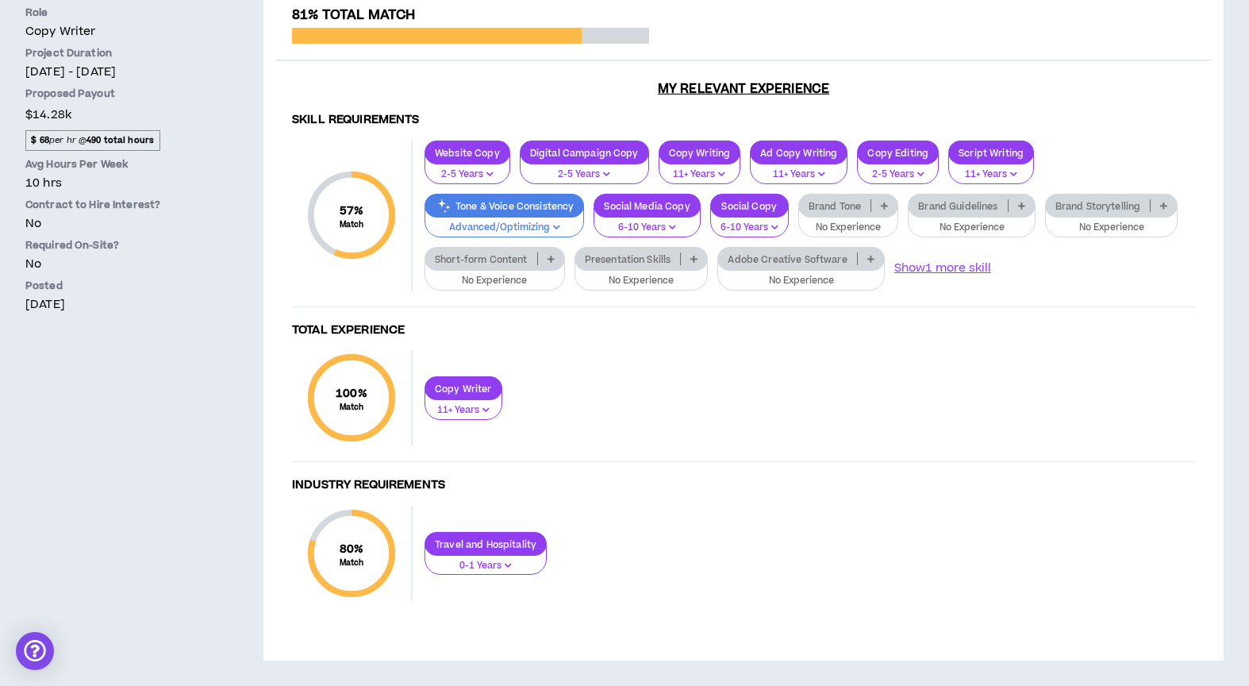
scroll to position [0, 0]
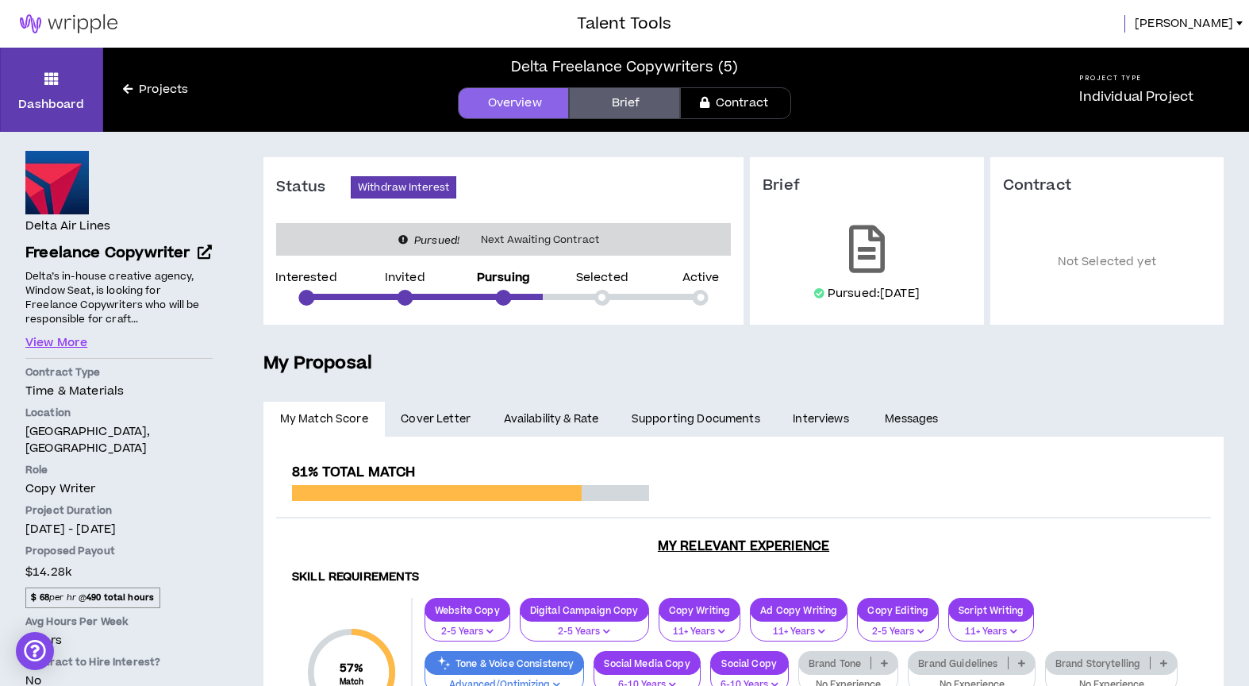
click at [412, 417] on span "Cover Letter" at bounding box center [436, 418] width 70 height 17
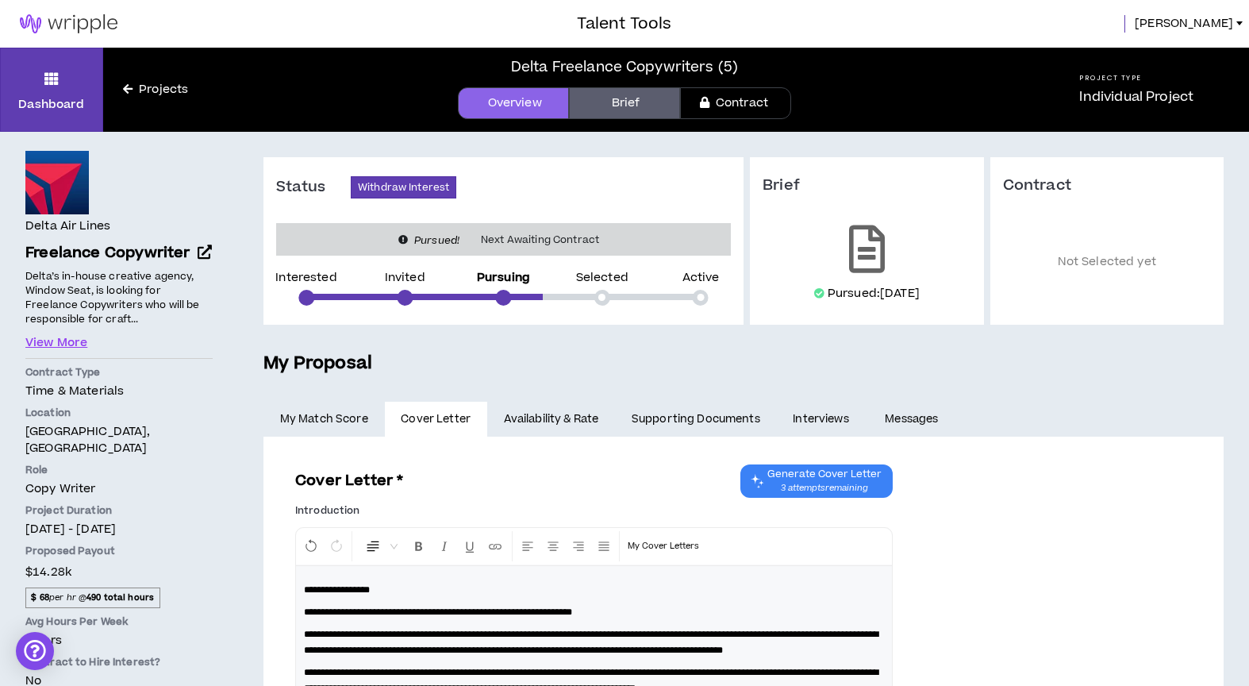
click at [525, 412] on link "Availability & Rate" at bounding box center [551, 419] width 128 height 35
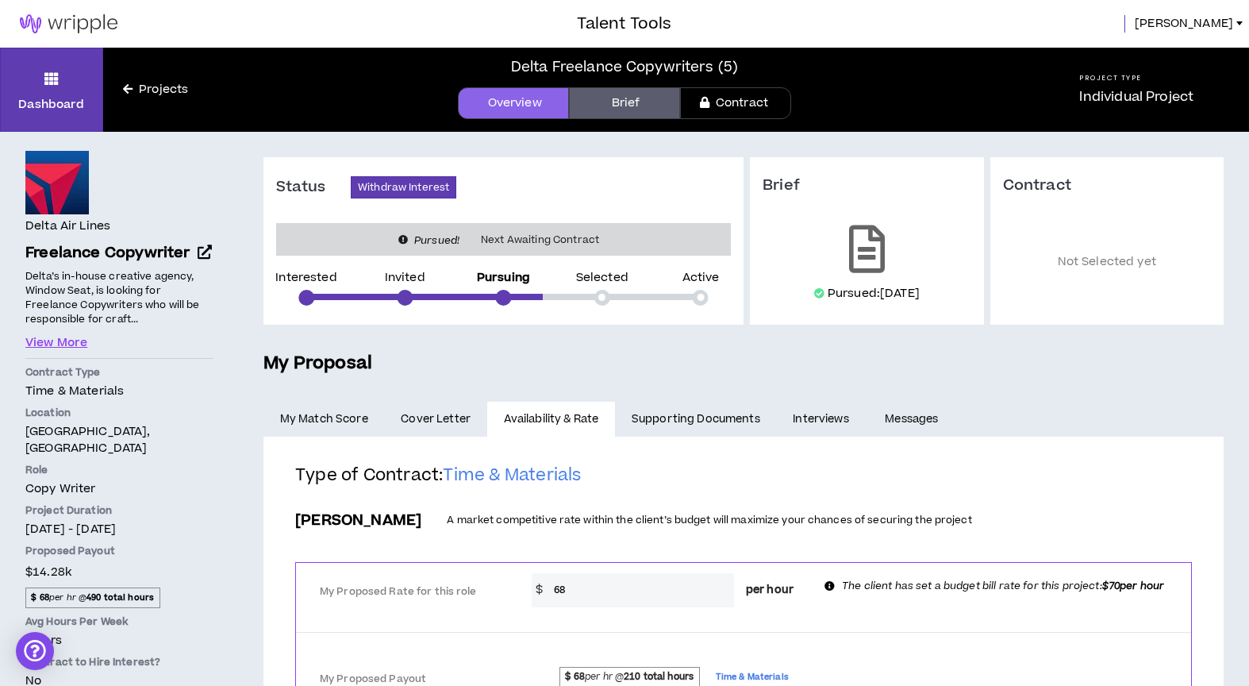
click at [699, 424] on link "Supporting Documents" at bounding box center [695, 419] width 161 height 35
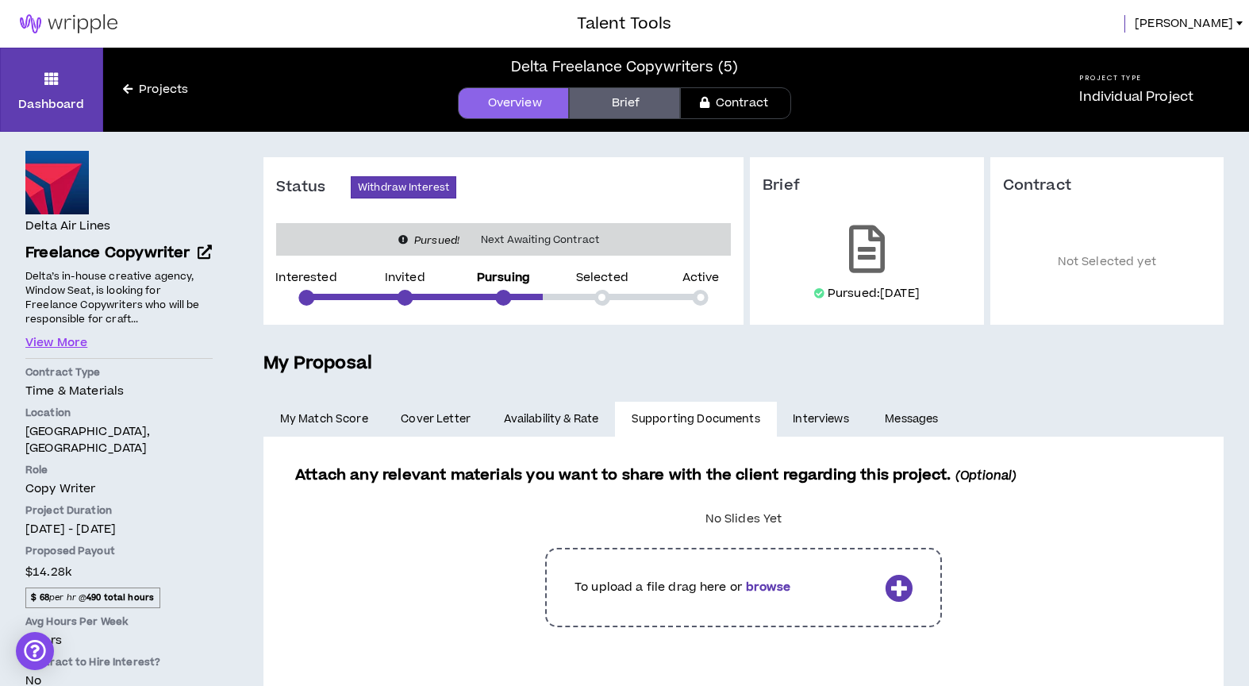
scroll to position [32, 0]
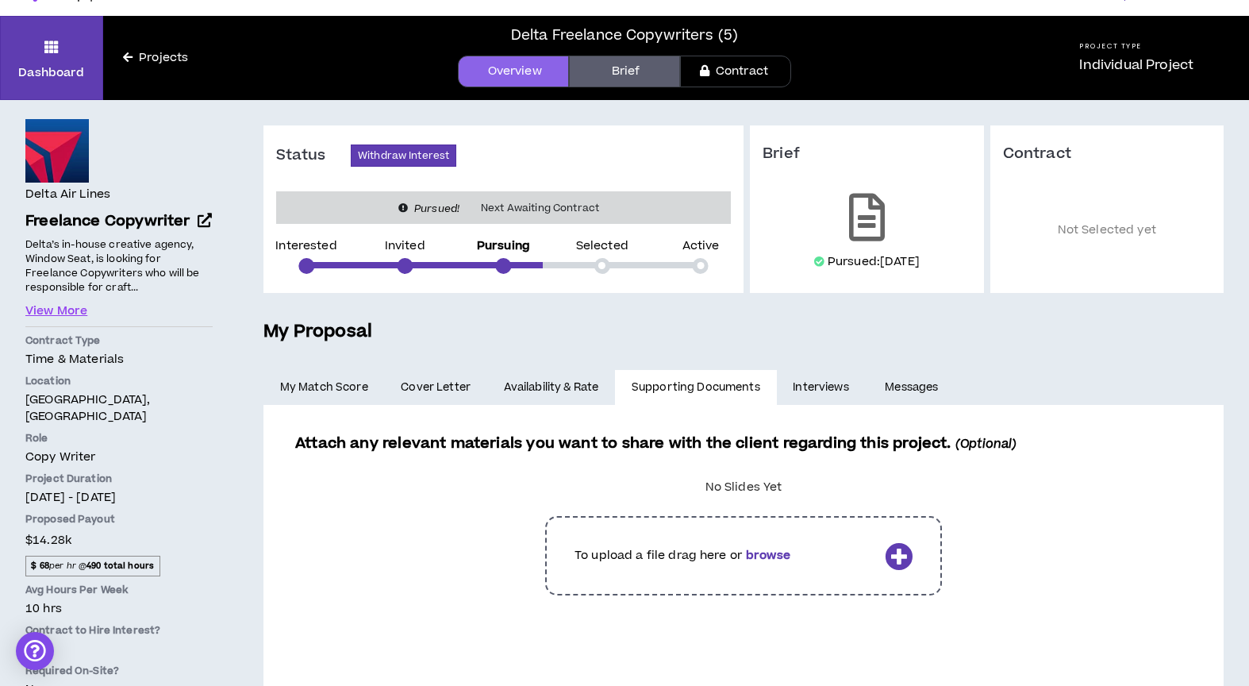
click at [824, 379] on link "Interviews" at bounding box center [823, 387] width 92 height 35
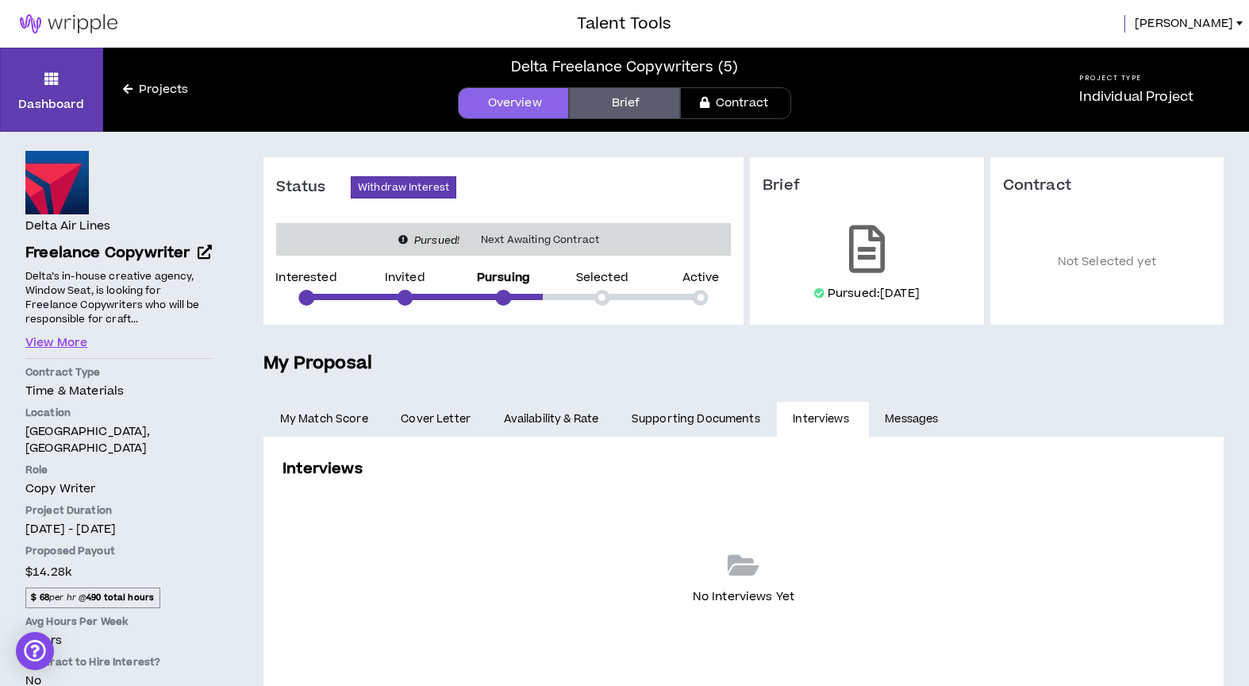
click at [539, 433] on link "Availability & Rate" at bounding box center [551, 419] width 128 height 35
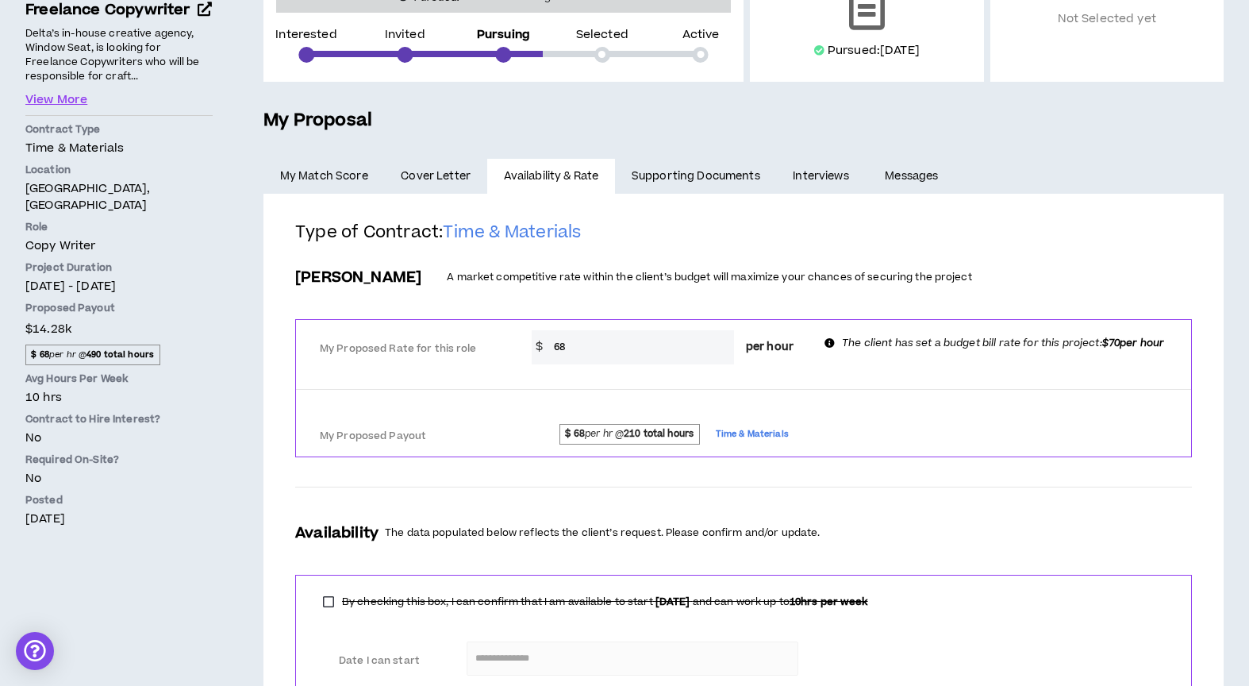
scroll to position [404, 0]
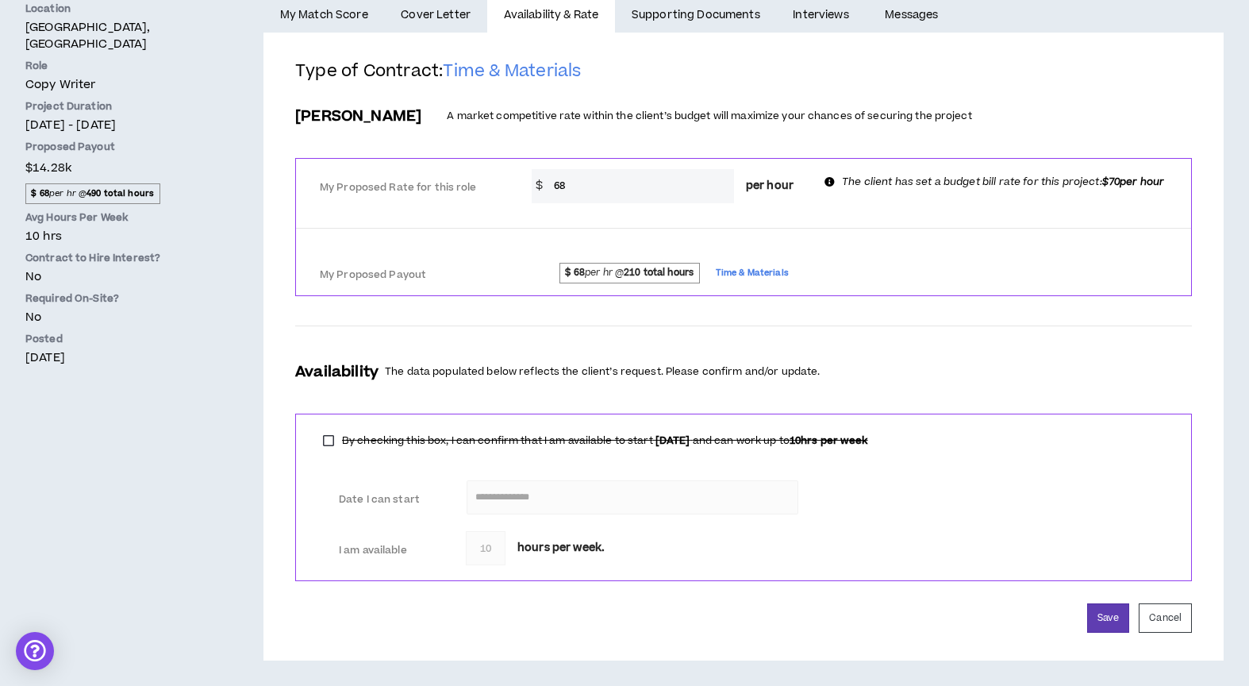
click at [650, 272] on strong "210 total hours" at bounding box center [659, 272] width 70 height 13
click at [583, 190] on input "68" at bounding box center [640, 186] width 188 height 34
click at [682, 199] on input "69" at bounding box center [640, 186] width 188 height 34
type input "69"
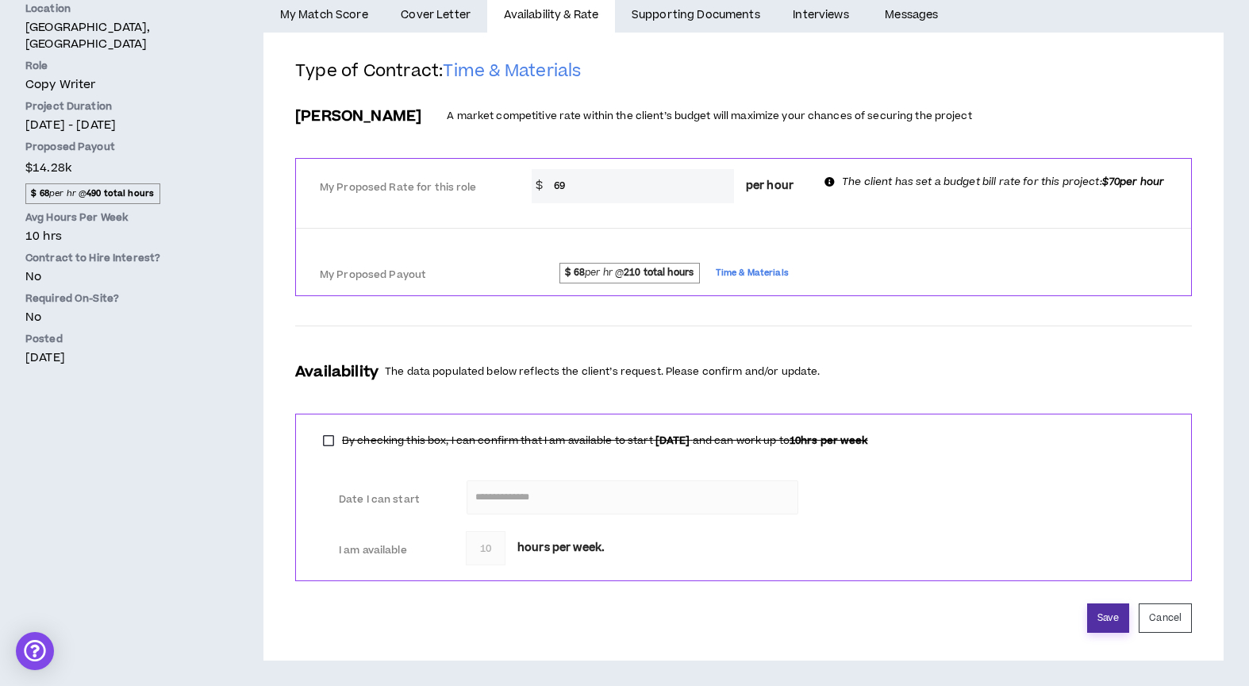
click at [1076, 620] on button "Save" at bounding box center [1108, 617] width 42 height 29
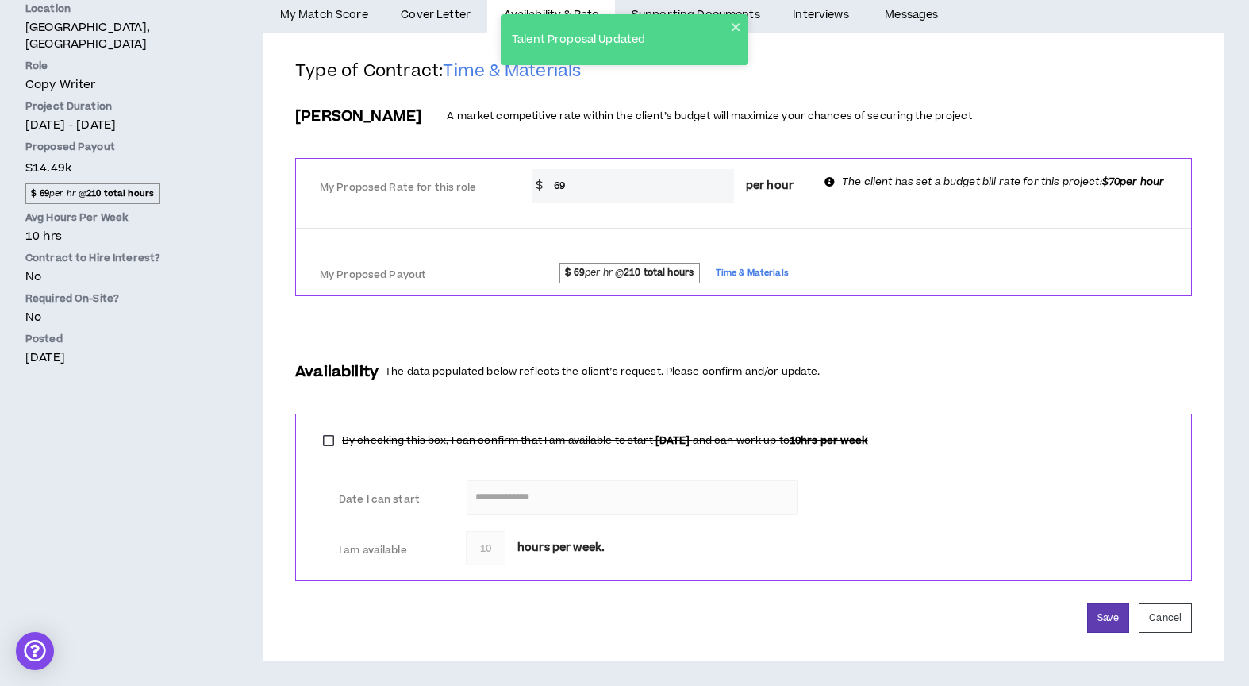
click at [329, 443] on label "By checking this box, I can confirm that I am available to start [DATE] and can…" at bounding box center [595, 440] width 561 height 22
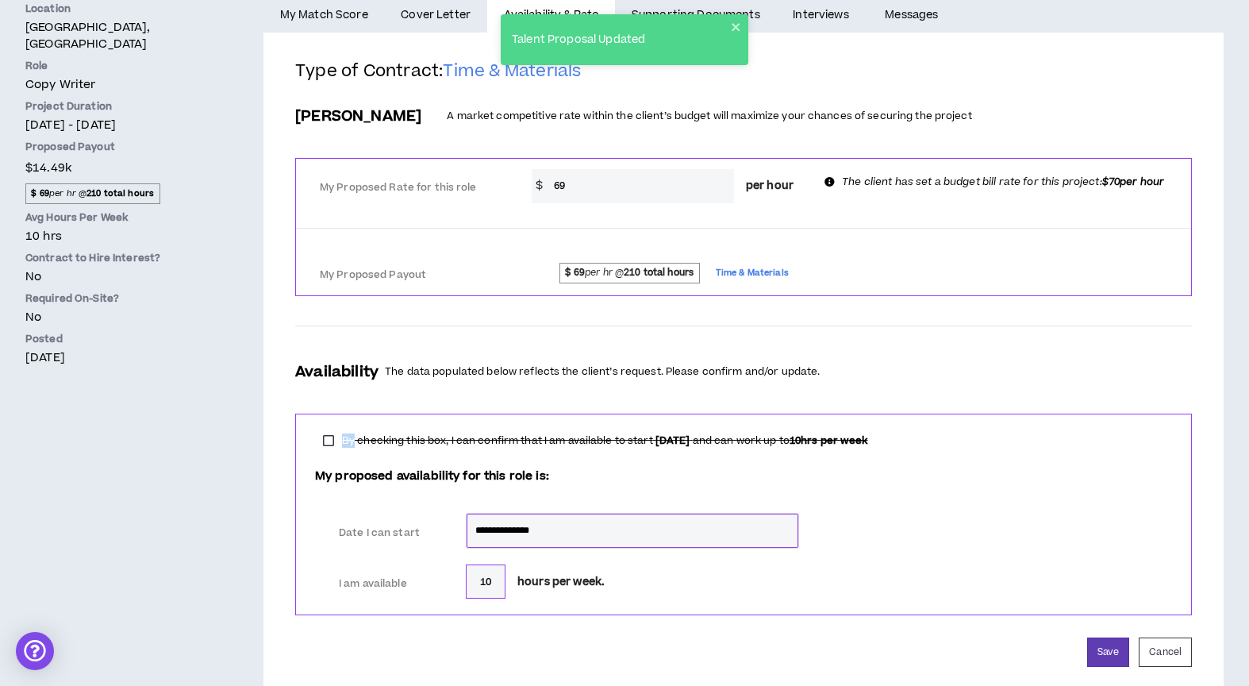
click at [329, 443] on label "By checking this box, I can confirm that I am available to start [DATE] and can…" at bounding box center [595, 440] width 561 height 22
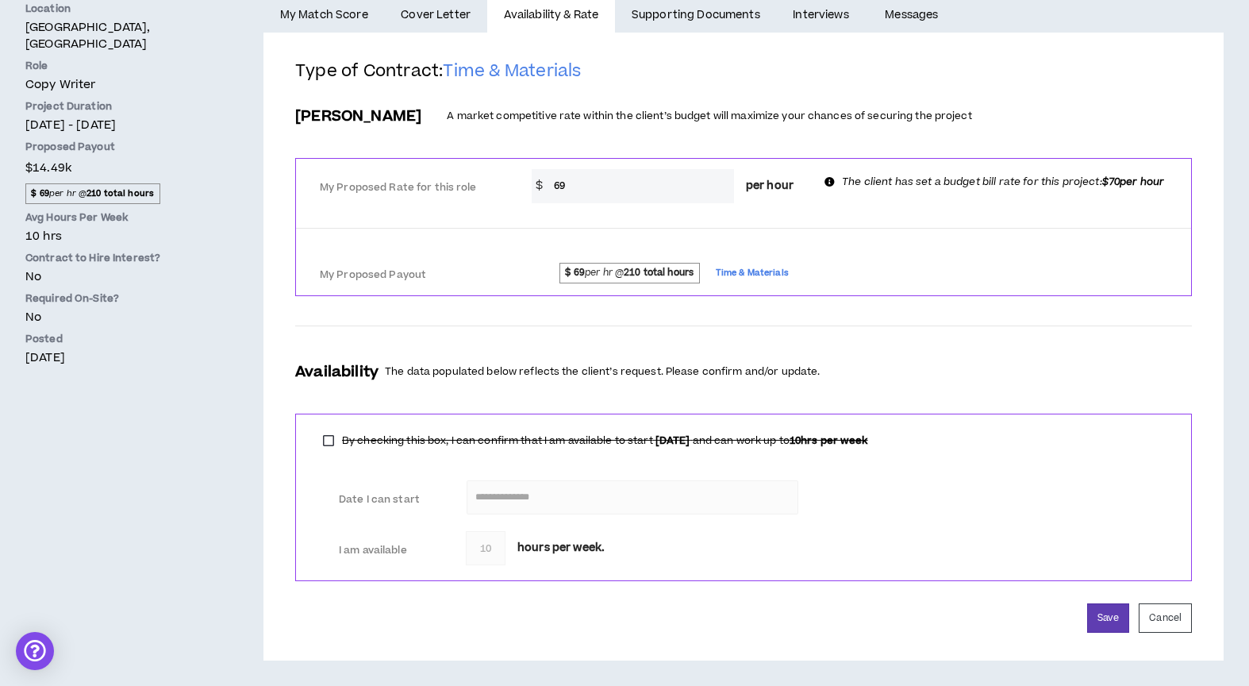
click at [556, 544] on span "hours per week." at bounding box center [560, 548] width 87 height 17
click at [1076, 609] on button "Save" at bounding box center [1108, 617] width 42 height 29
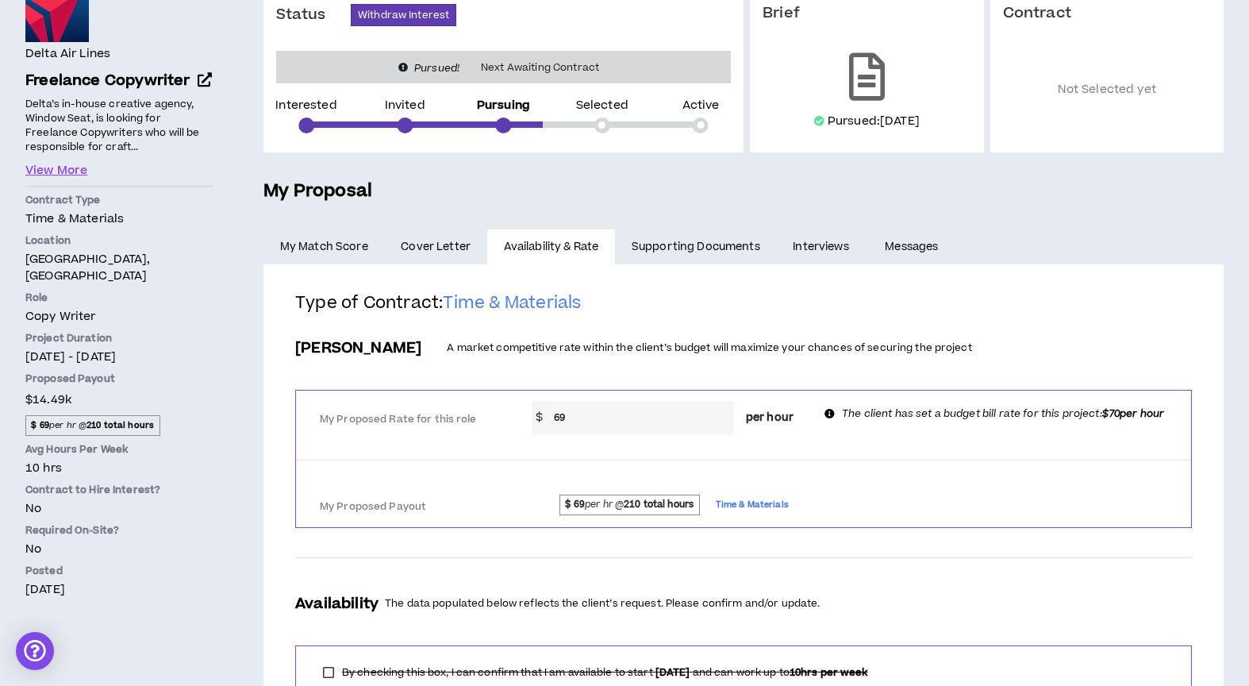
scroll to position [190, 0]
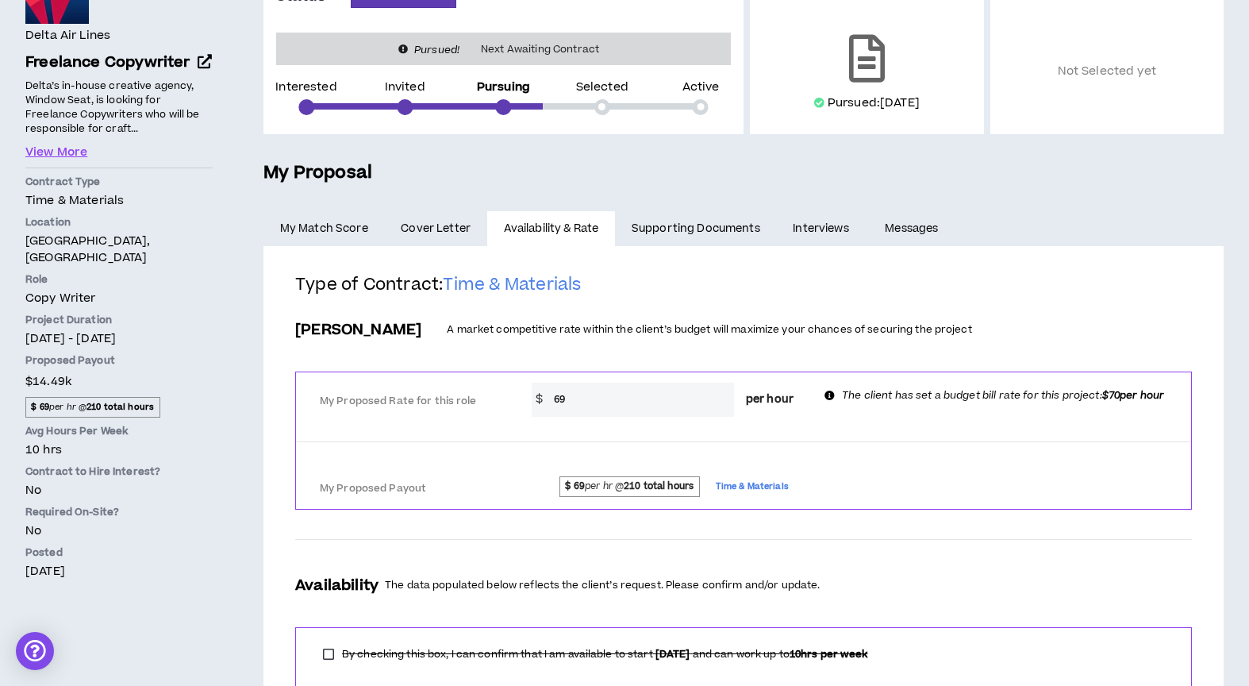
click at [604, 110] on div at bounding box center [602, 107] width 16 height 16
